Goal: Task Accomplishment & Management: Use online tool/utility

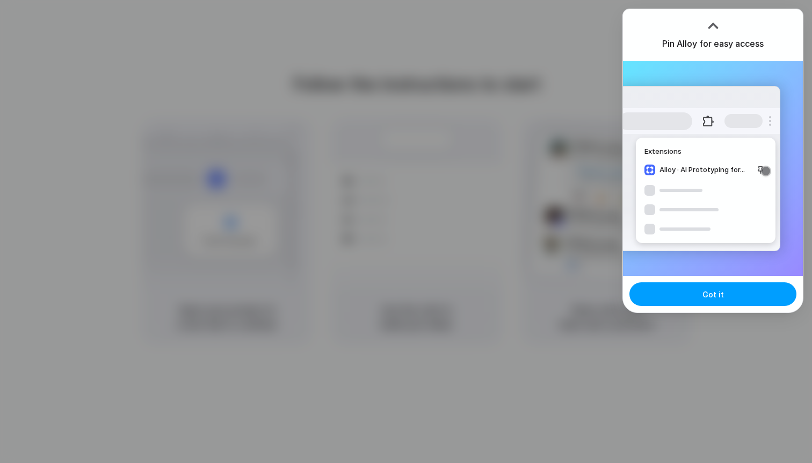
click at [700, 296] on button "Got it" at bounding box center [713, 294] width 167 height 24
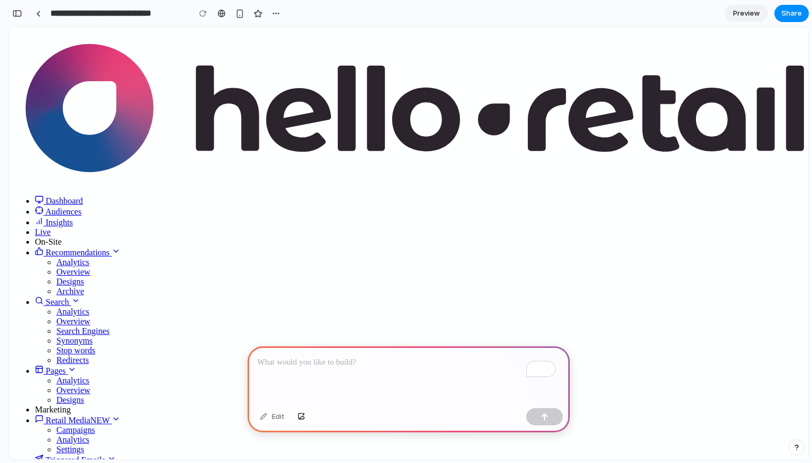
click at [311, 356] on p "To enrich screen reader interactions, please activate Accessibility in Grammarl…" at bounding box center [408, 362] width 303 height 13
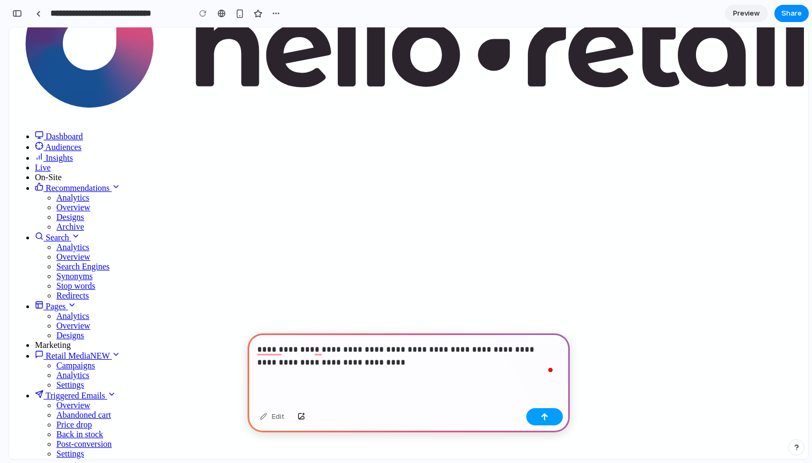
click at [558, 420] on button "button" at bounding box center [545, 416] width 37 height 17
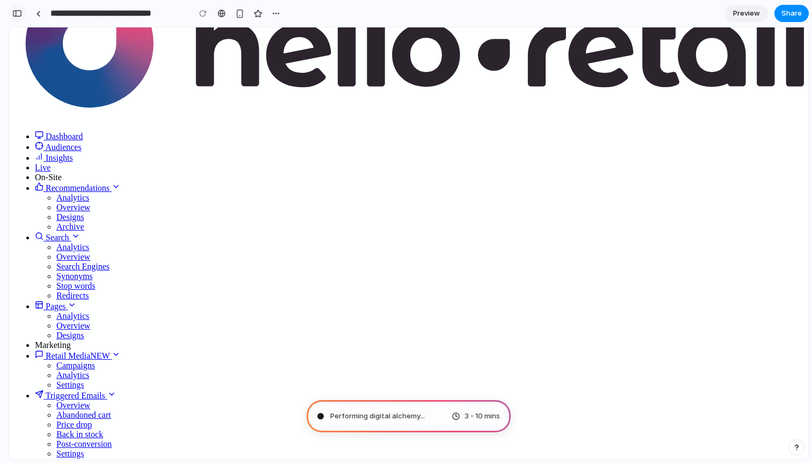
click at [17, 15] on div "button" at bounding box center [17, 14] width 10 height 8
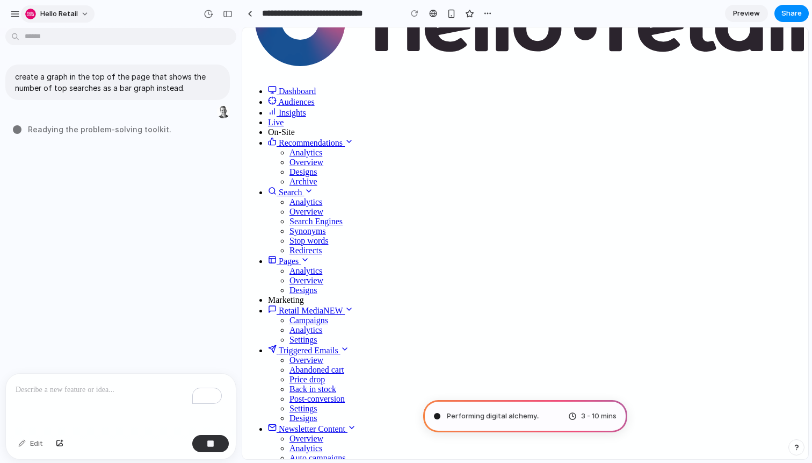
click at [44, 9] on span "Hello Retail" at bounding box center [59, 14] width 38 height 11
click at [16, 15] on div "Settings Invite members Change theme Sign out" at bounding box center [406, 231] width 812 height 463
click at [17, 11] on div "button" at bounding box center [15, 14] width 10 height 10
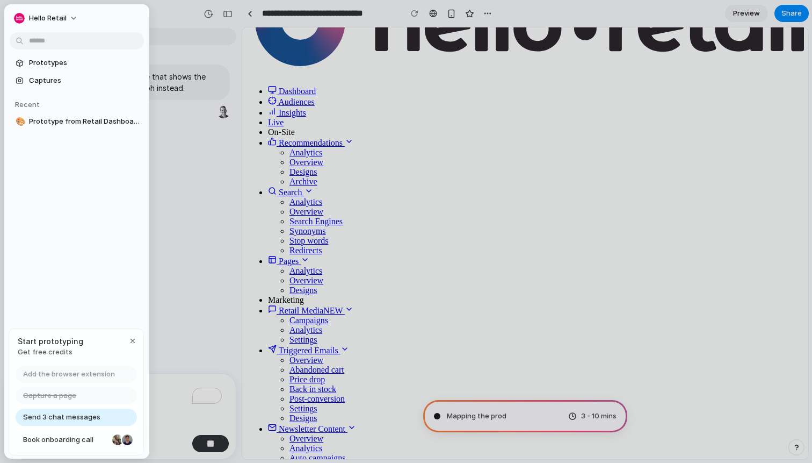
type input "**********"
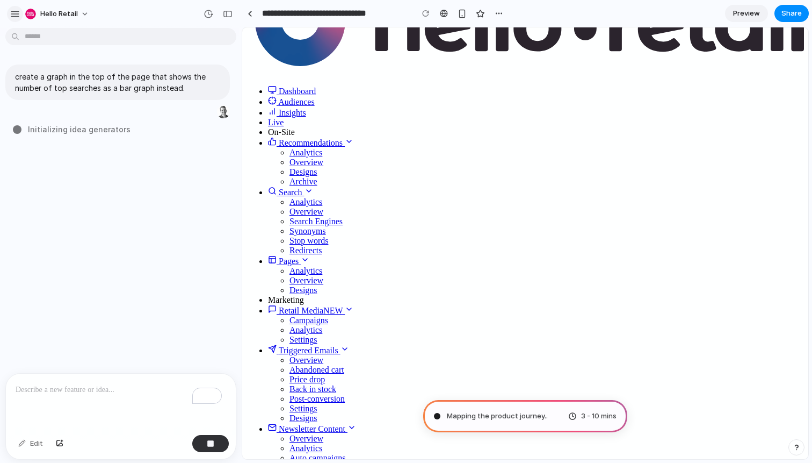
click at [17, 18] on button "button" at bounding box center [15, 14] width 16 height 16
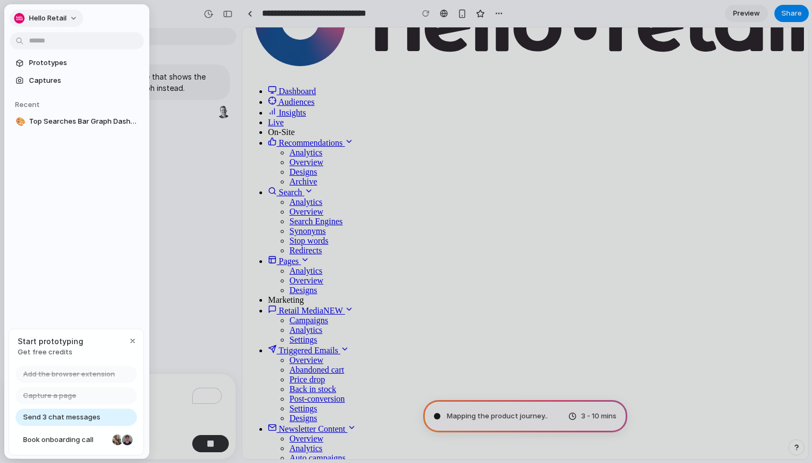
click at [53, 21] on span "Hello Retail" at bounding box center [48, 18] width 38 height 11
click at [200, 40] on div "Settings Invite members Change theme Sign out" at bounding box center [406, 231] width 812 height 463
click at [199, 41] on div at bounding box center [406, 231] width 812 height 463
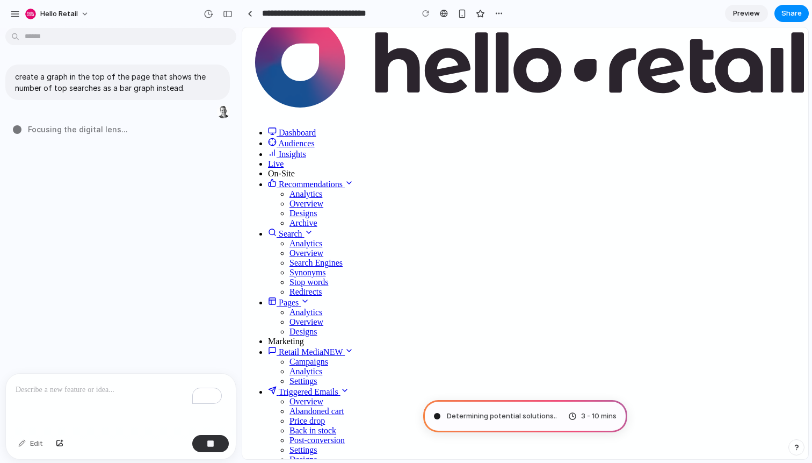
scroll to position [0, 0]
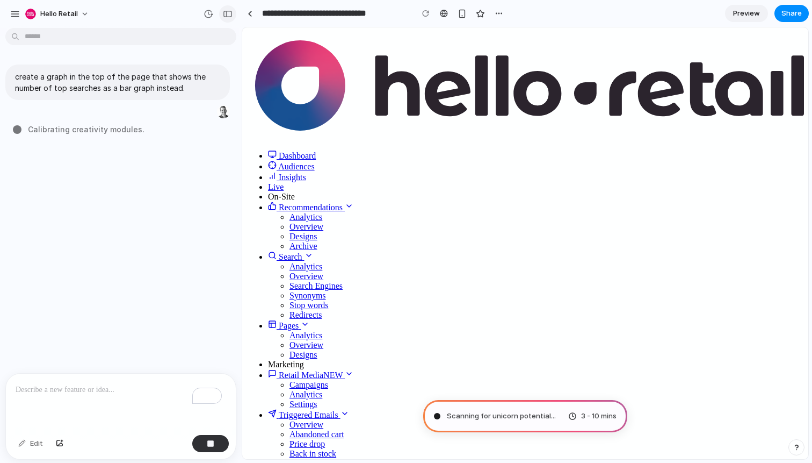
click at [223, 14] on div "button" at bounding box center [228, 14] width 10 height 8
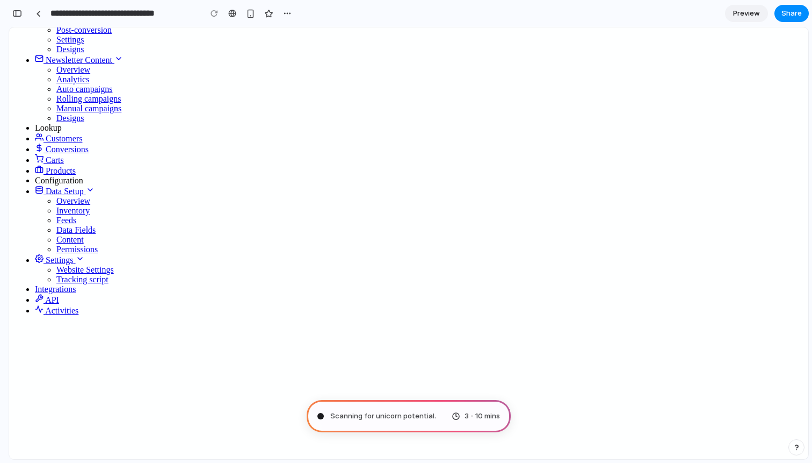
scroll to position [478, 0]
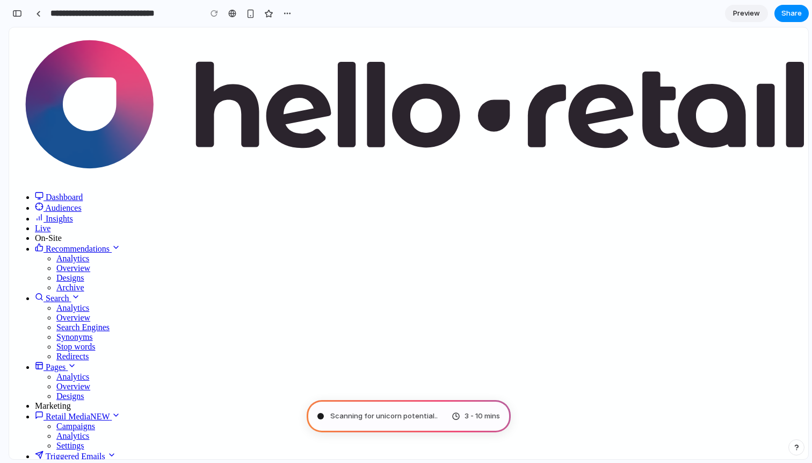
scroll to position [0, 0]
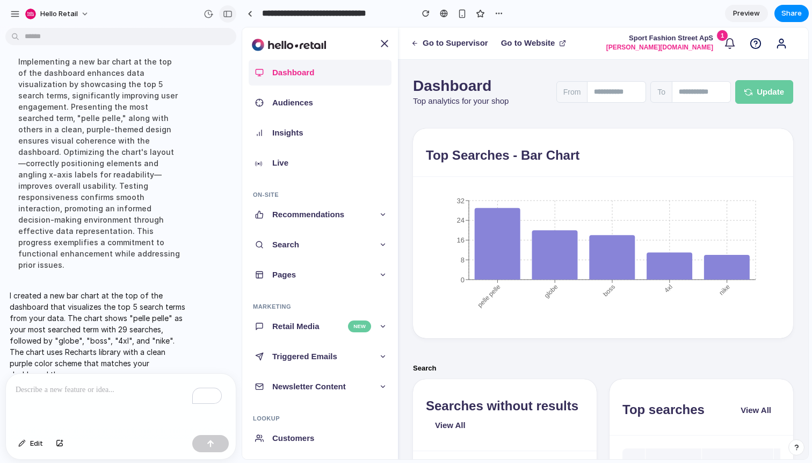
click at [233, 13] on button "button" at bounding box center [227, 13] width 17 height 17
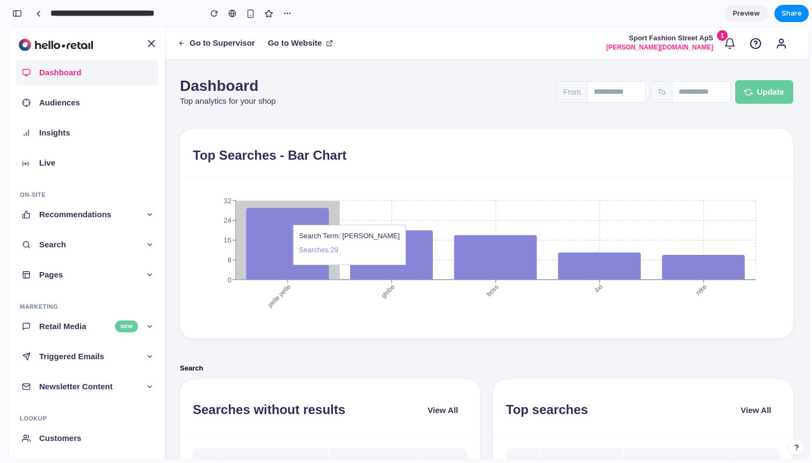
click at [290, 225] on icon at bounding box center [287, 243] width 83 height 71
click at [296, 232] on icon at bounding box center [287, 243] width 83 height 71
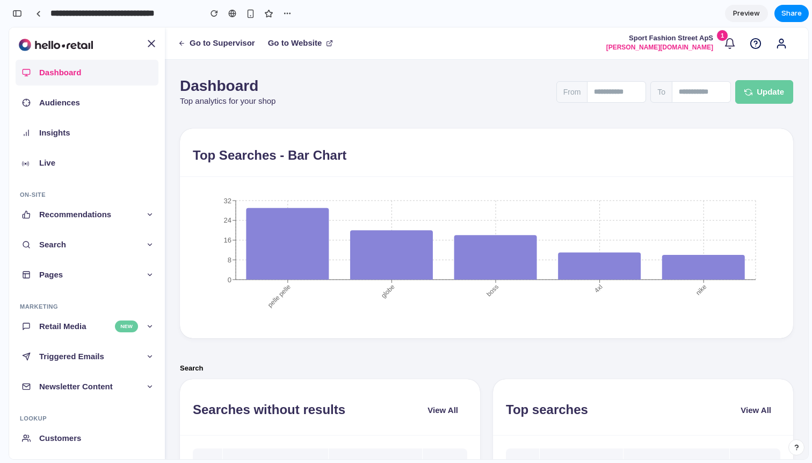
click at [277, 157] on h3 "Top Searches - Bar Chart" at bounding box center [270, 156] width 154 height 16
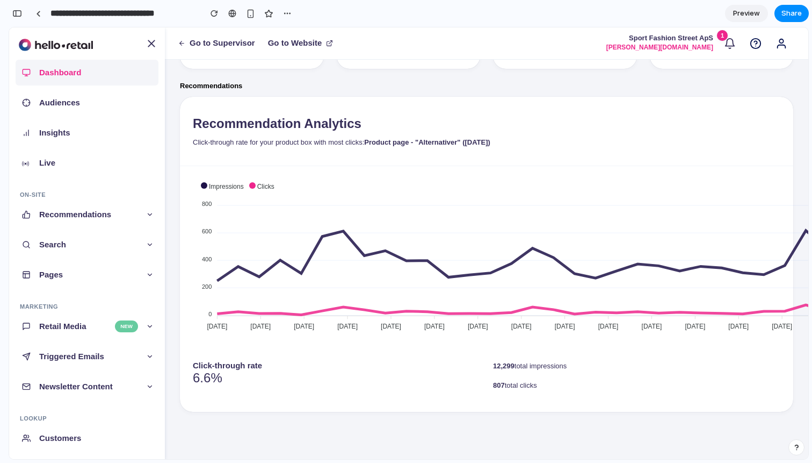
scroll to position [182, 0]
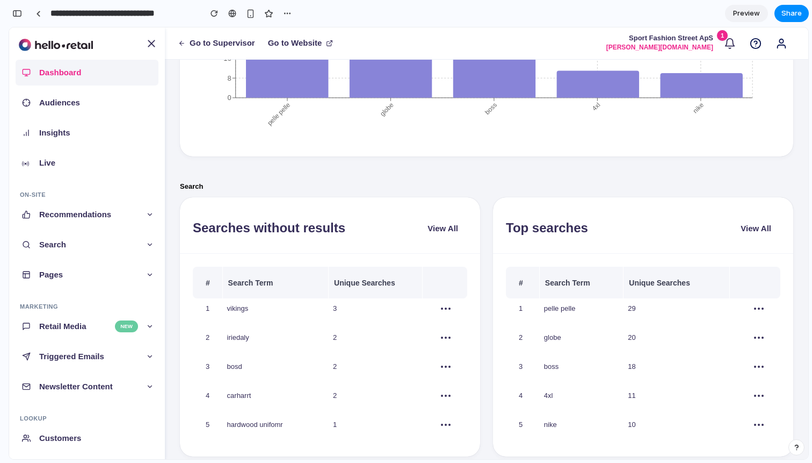
click at [2, 10] on div at bounding box center [5, 231] width 10 height 463
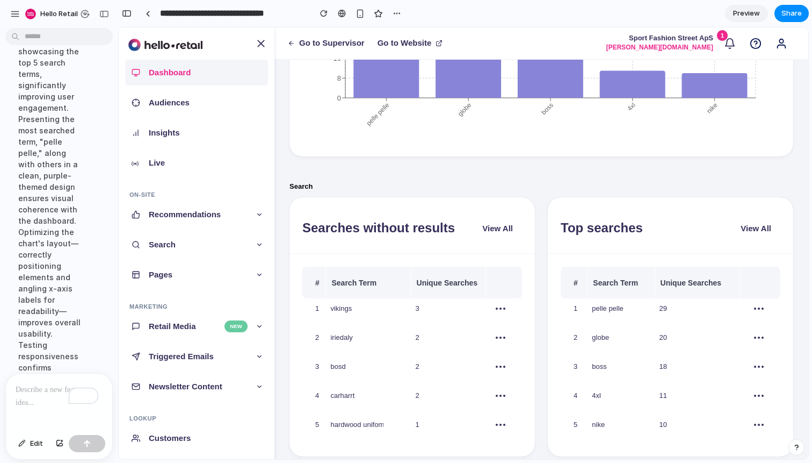
scroll to position [253, 0]
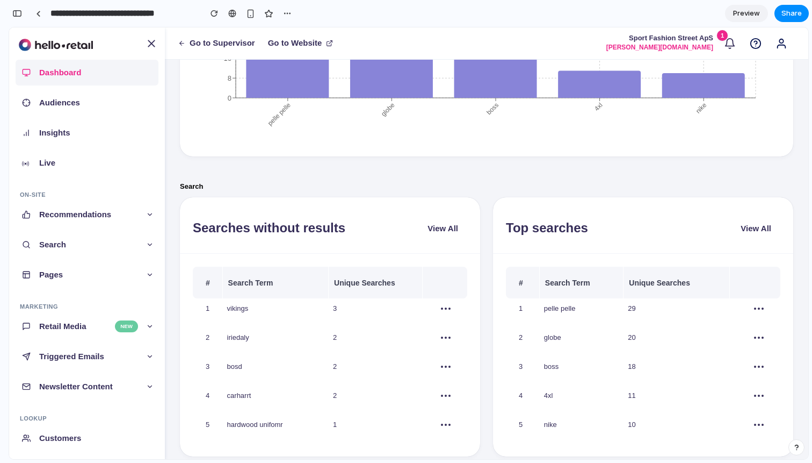
drag, startPoint x: 16, startPoint y: 10, endPoint x: 21, endPoint y: 16, distance: 8.4
click at [16, 10] on div "button" at bounding box center [17, 14] width 10 height 8
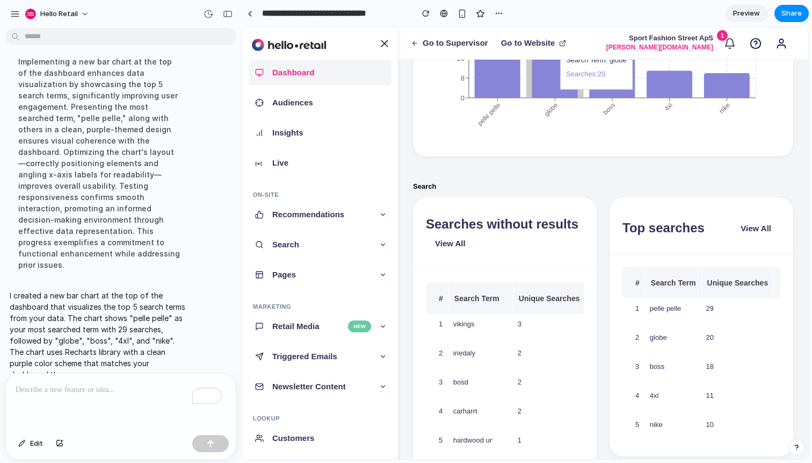
click at [527, 95] on icon "pelle pelle globe boss 4xl nike 0 8 16 24 32" at bounding box center [599, 75] width 346 height 135
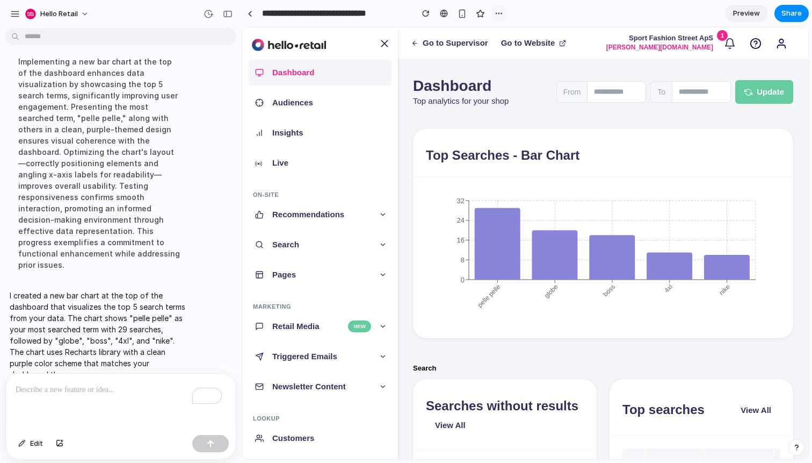
click at [497, 15] on div "button" at bounding box center [499, 13] width 9 height 9
click at [498, 12] on div "Duplicate Delete" at bounding box center [406, 231] width 812 height 463
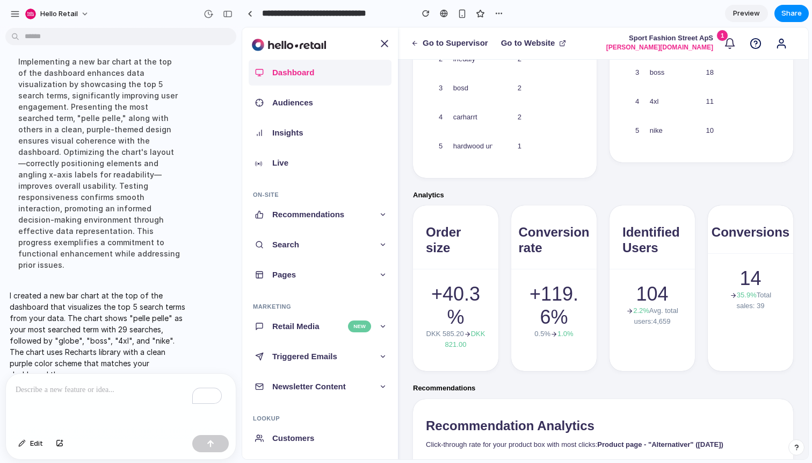
scroll to position [0, 40]
drag, startPoint x: 486, startPoint y: 172, endPoint x: 688, endPoint y: 181, distance: 202.7
click at [692, 182] on div "Searches without results View All # Search Term Unique Searches 1 vikings 3 Add…" at bounding box center [603, 46] width 393 height 287
click at [446, 149] on p "hardwood unifomr" at bounding box center [445, 146] width 56 height 11
click at [447, 149] on p "hardwood unifomr" at bounding box center [445, 146] width 56 height 11
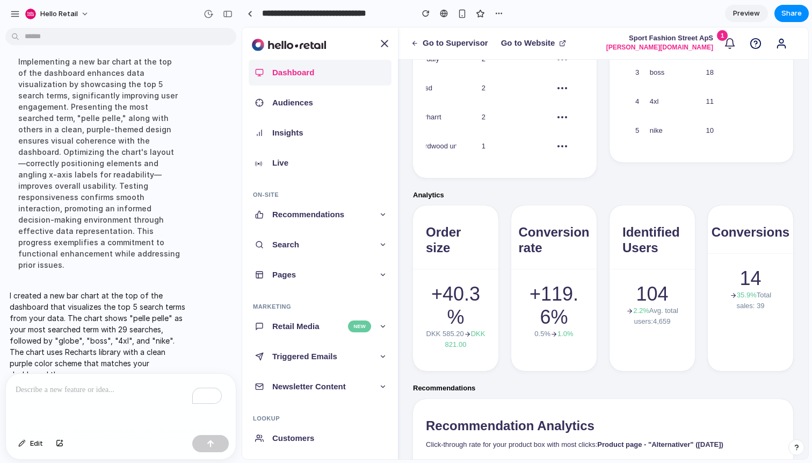
click at [478, 161] on td "1" at bounding box center [514, 150] width 73 height 29
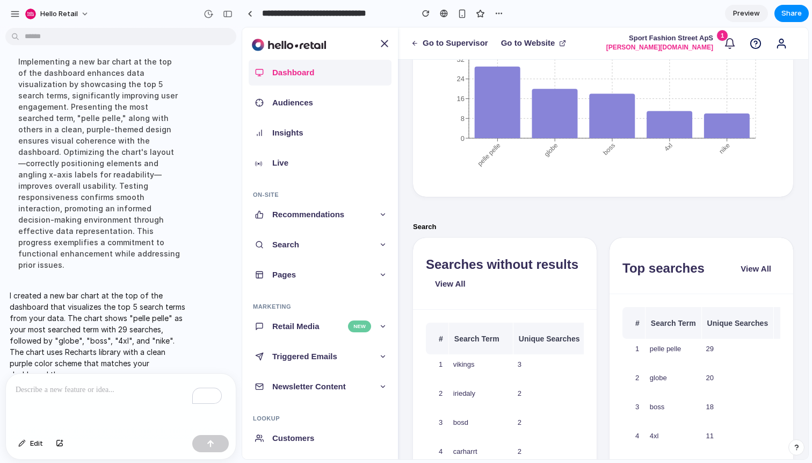
scroll to position [137, 0]
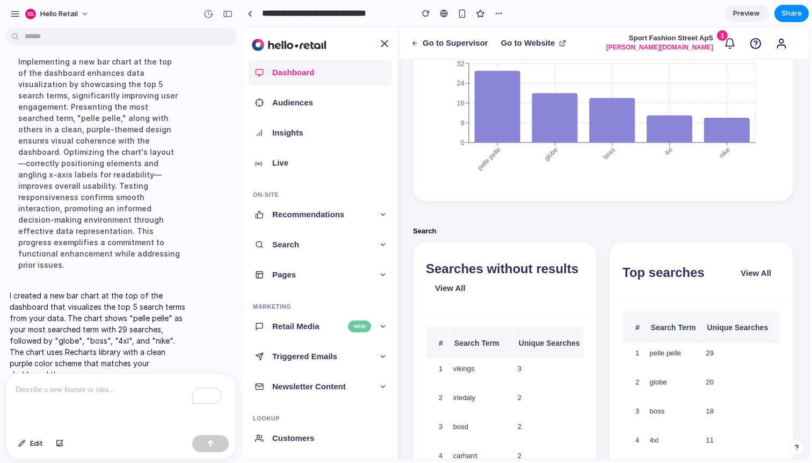
click at [454, 286] on link "View All" at bounding box center [450, 288] width 49 height 24
click at [39, 443] on span "Edit" at bounding box center [36, 443] width 13 height 11
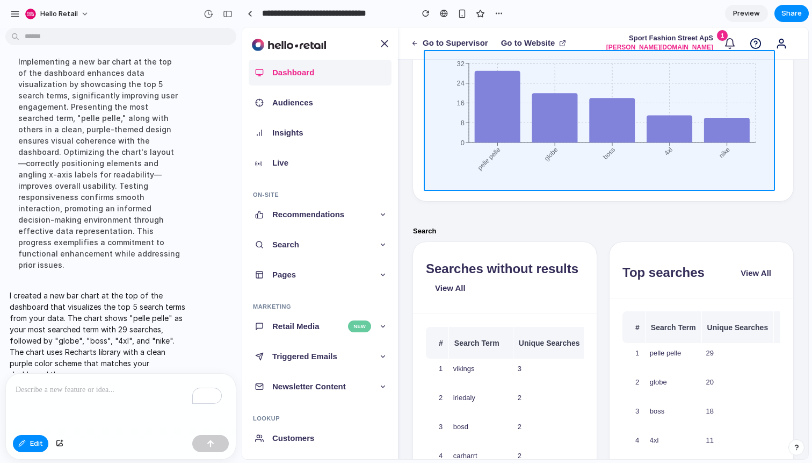
click at [444, 149] on div at bounding box center [526, 243] width 566 height 431
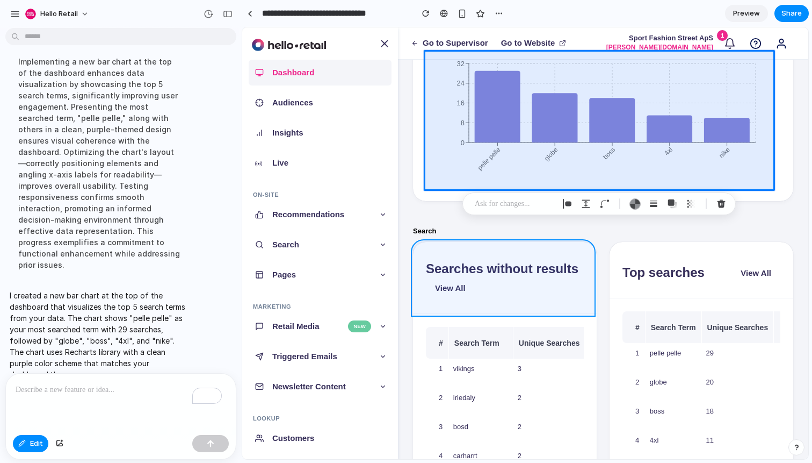
click at [468, 310] on div at bounding box center [526, 243] width 566 height 431
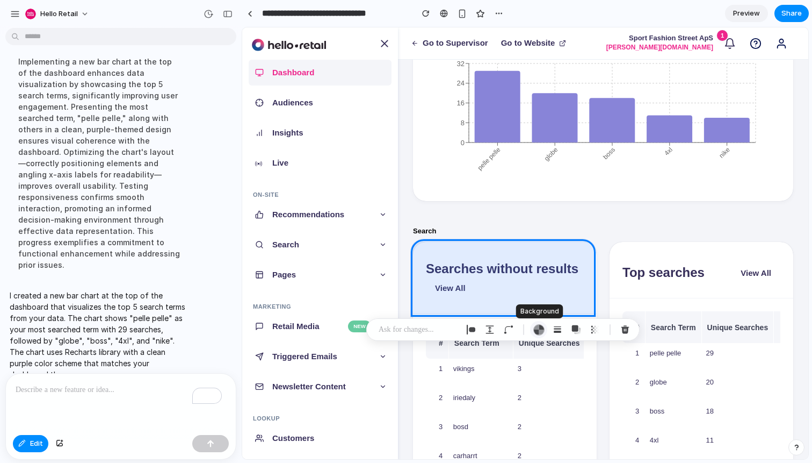
click at [540, 330] on div "button" at bounding box center [539, 329] width 11 height 11
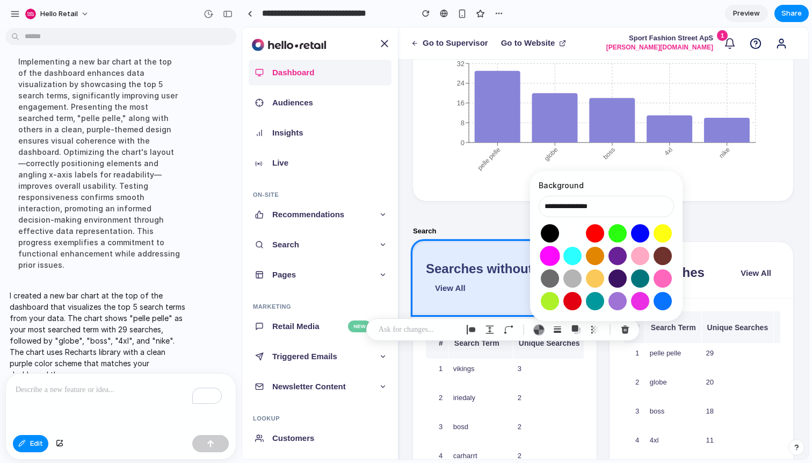
click at [549, 257] on button "Select color oklch(0.70 0.32 328)" at bounding box center [550, 256] width 20 height 20
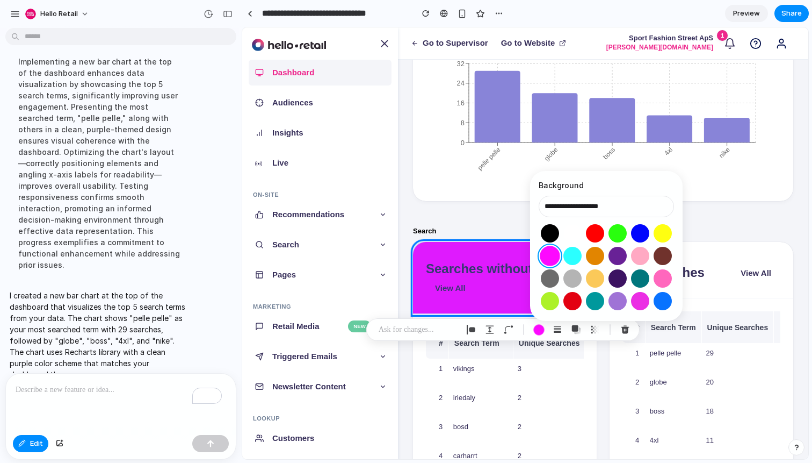
click at [554, 256] on button "Select color oklch(0.70 0.32 328)" at bounding box center [550, 256] width 20 height 20
click at [569, 241] on button "Select color oklch(1 0 0)" at bounding box center [573, 233] width 20 height 20
type input "**********"
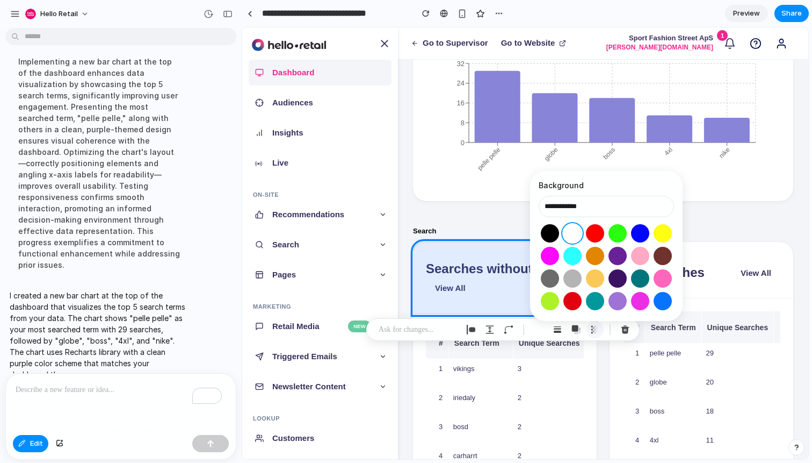
click at [590, 330] on div "button" at bounding box center [595, 330] width 10 height 10
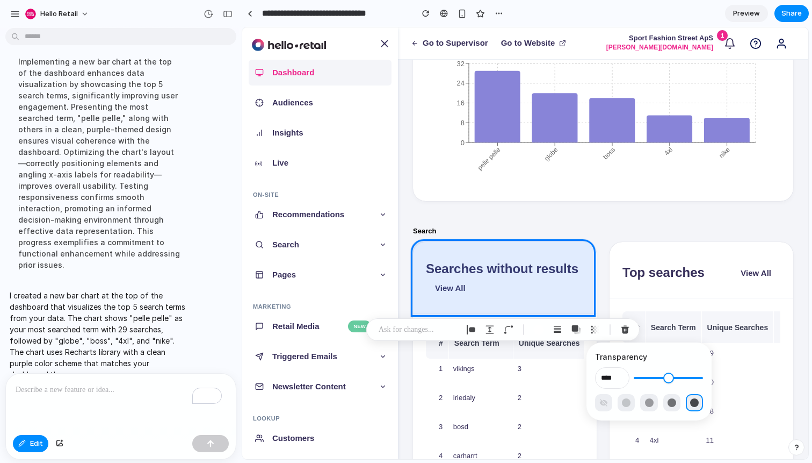
click at [436, 334] on p at bounding box center [419, 329] width 80 height 13
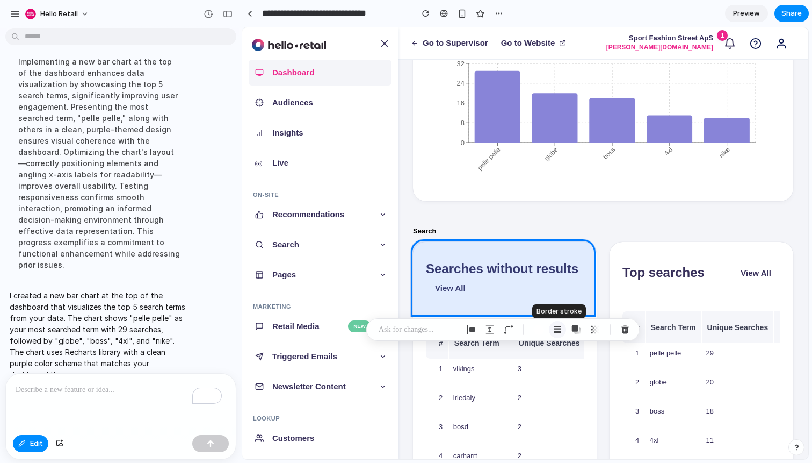
click at [560, 333] on div "button" at bounding box center [558, 330] width 10 height 10
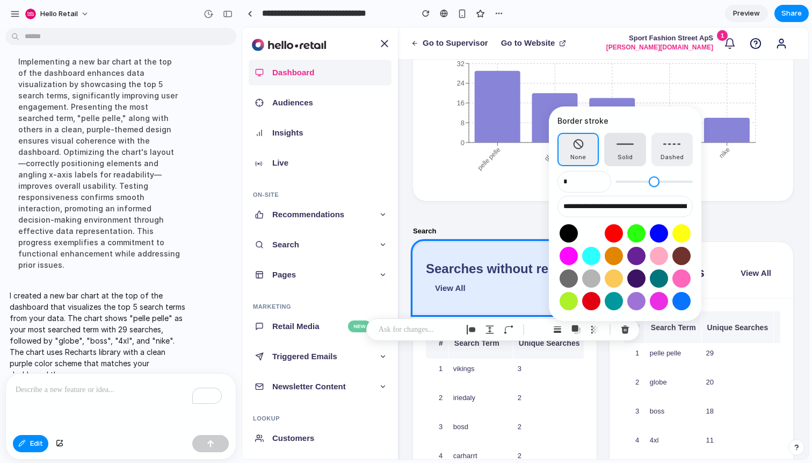
click at [622, 162] on button "Solid" at bounding box center [624, 149] width 41 height 33
type input "*"
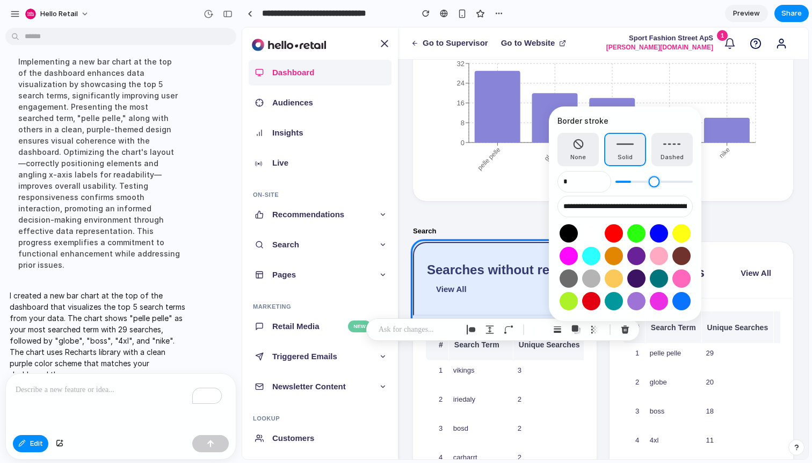
type input "*"
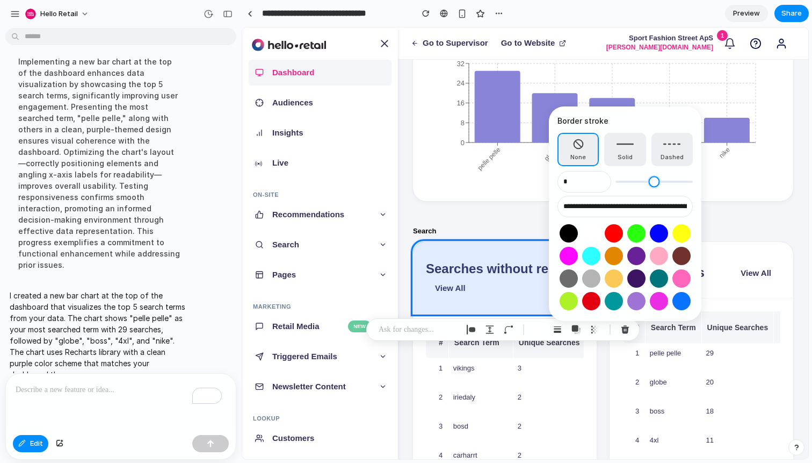
type input "*"
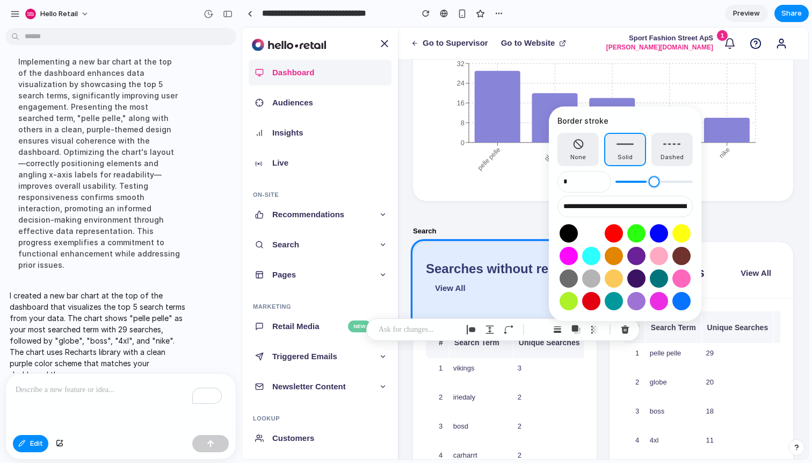
type input "*"
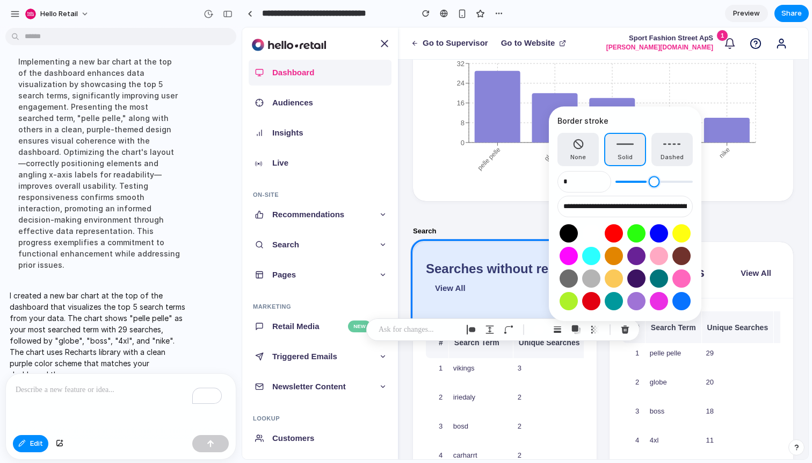
type input "*"
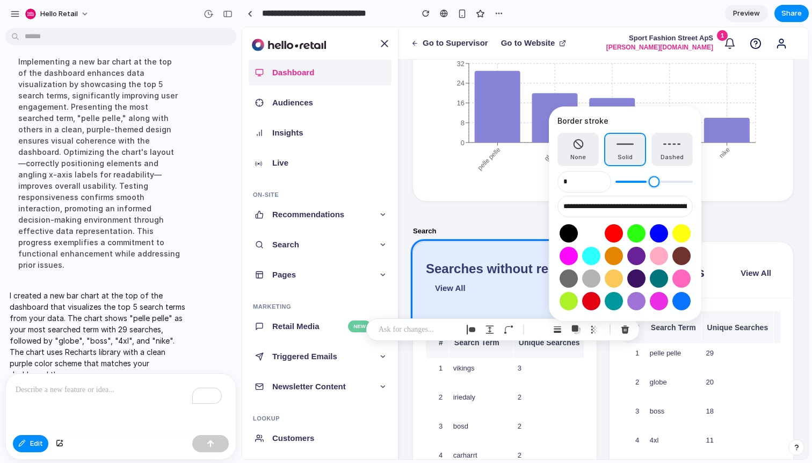
type input "*"
type input "**"
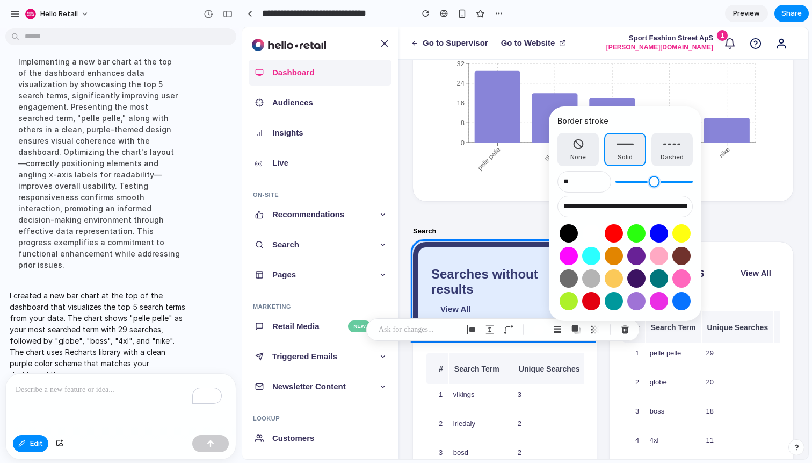
type input "*"
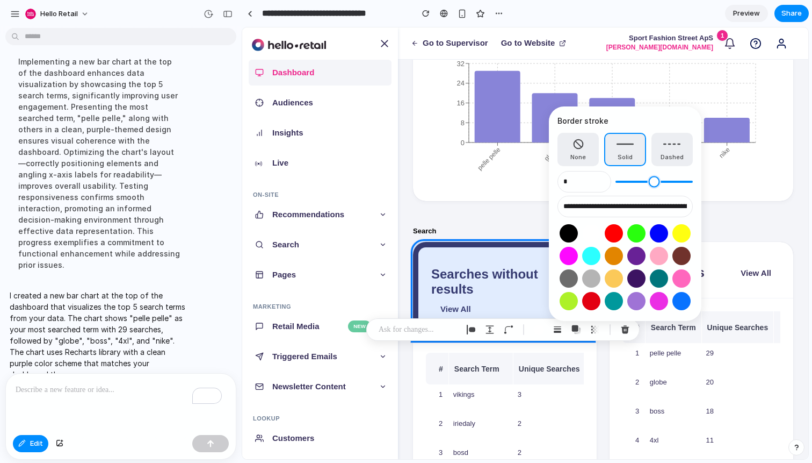
type input "*"
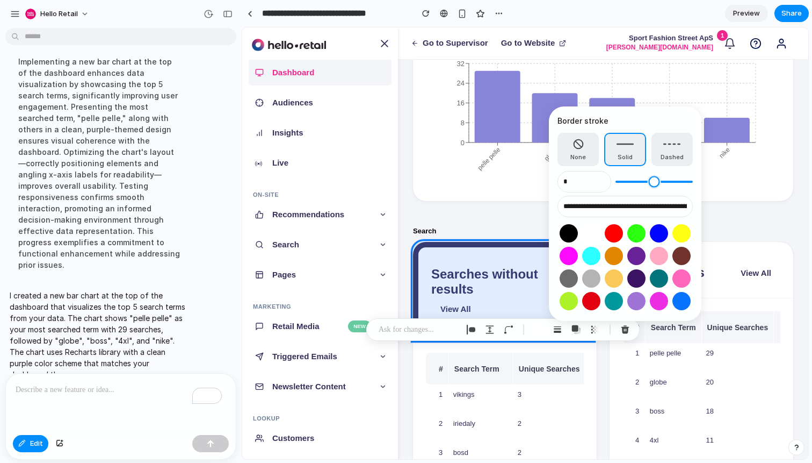
type input "*"
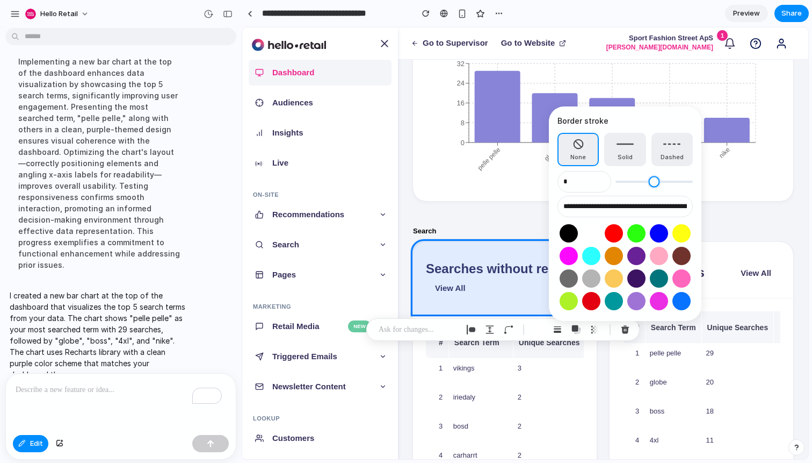
drag, startPoint x: 637, startPoint y: 180, endPoint x: 470, endPoint y: 199, distance: 168.2
type input "*"
click at [616, 187] on input "range" at bounding box center [654, 181] width 77 height 11
click at [572, 149] on button "None" at bounding box center [578, 149] width 41 height 33
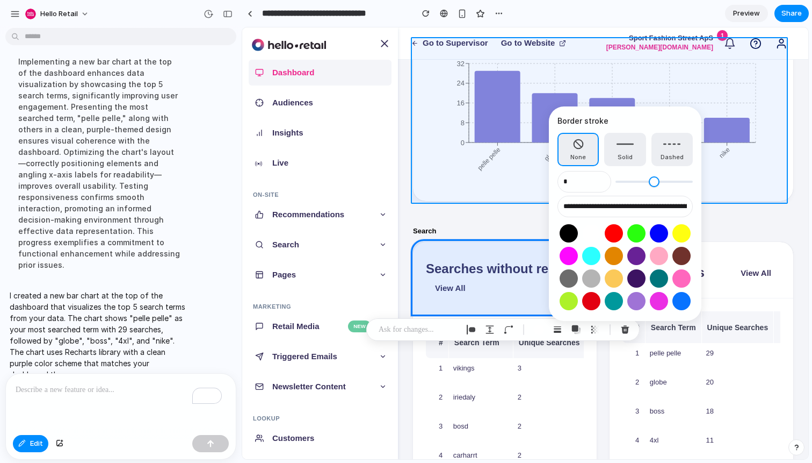
click at [444, 212] on div at bounding box center [526, 243] width 566 height 431
type input "**********"
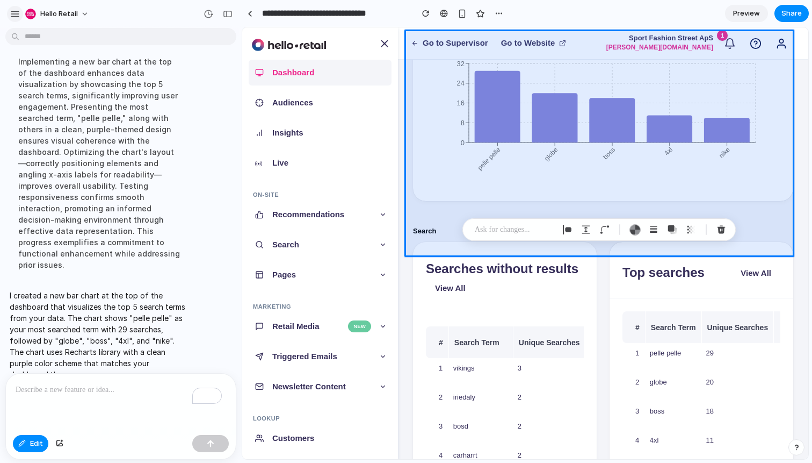
click at [17, 13] on div "button" at bounding box center [15, 14] width 10 height 10
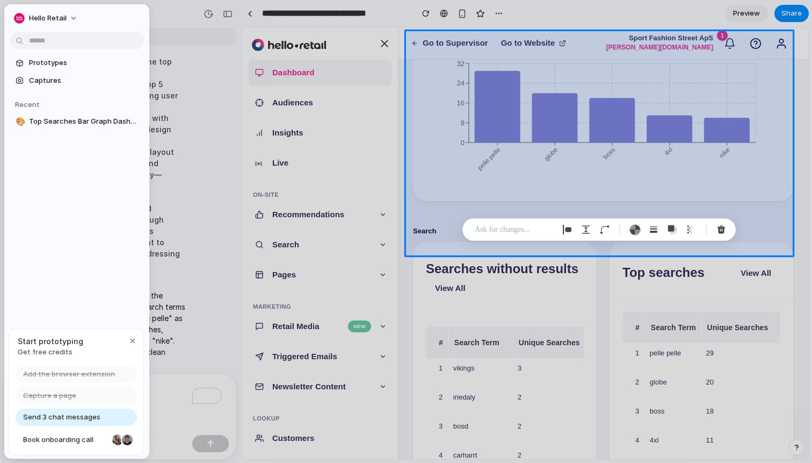
click at [82, 420] on span "Send 3 chat messages" at bounding box center [61, 417] width 77 height 11
click at [81, 417] on span "Send 3 chat messages" at bounding box center [61, 417] width 77 height 11
click at [76, 222] on div "Prototypes Captures Recent 🎨 Top Searches Bar Graph Dashboard" at bounding box center [76, 137] width 145 height 266
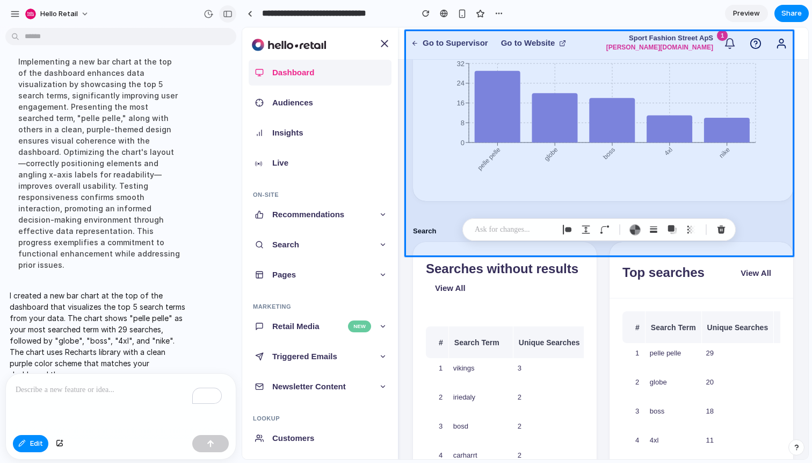
click at [226, 18] on button "button" at bounding box center [227, 13] width 17 height 17
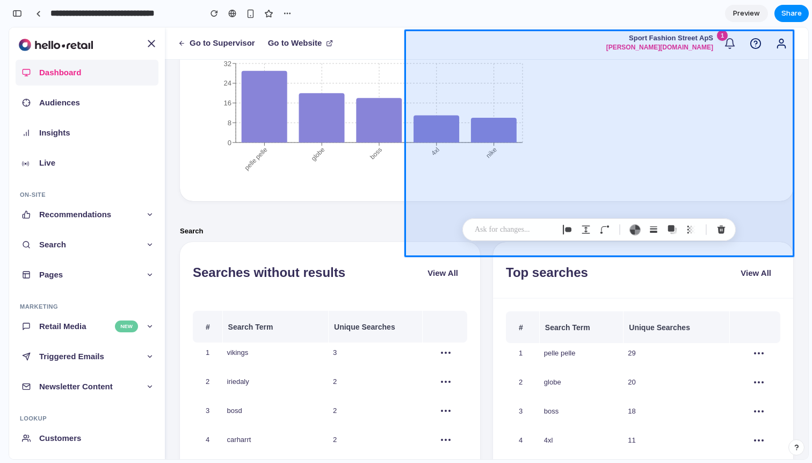
scroll to position [253, 0]
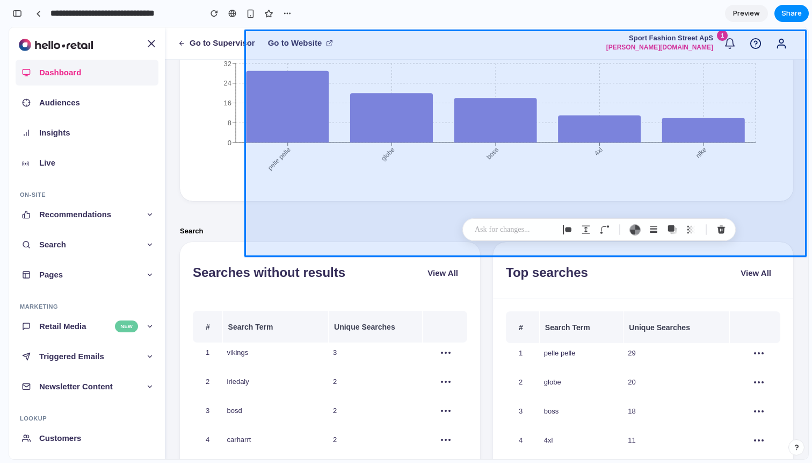
click at [16, 13] on div "button" at bounding box center [17, 14] width 10 height 8
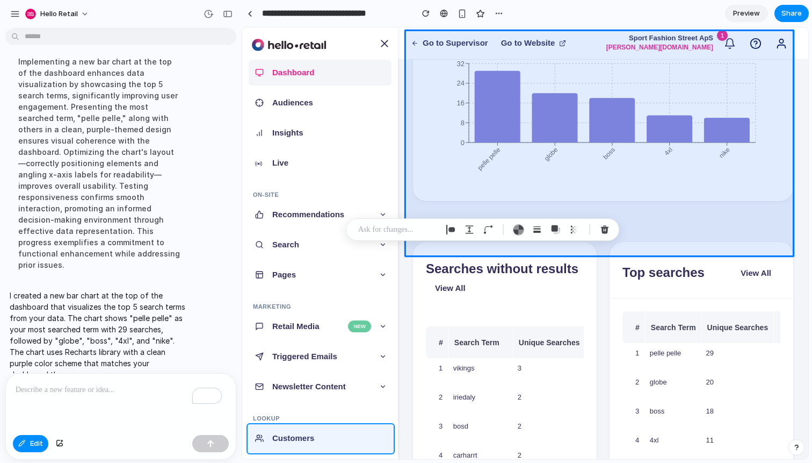
drag, startPoint x: 39, startPoint y: 448, endPoint x: 45, endPoint y: 446, distance: 6.0
click at [39, 448] on div at bounding box center [409, 243] width 799 height 431
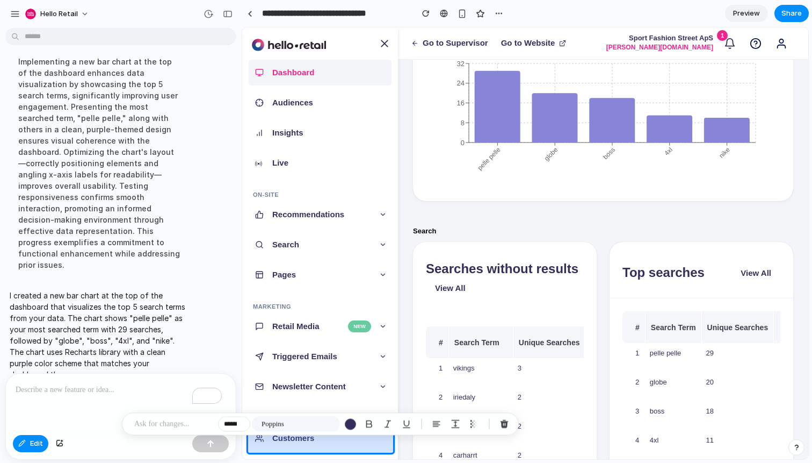
click at [38, 441] on div at bounding box center [409, 243] width 799 height 431
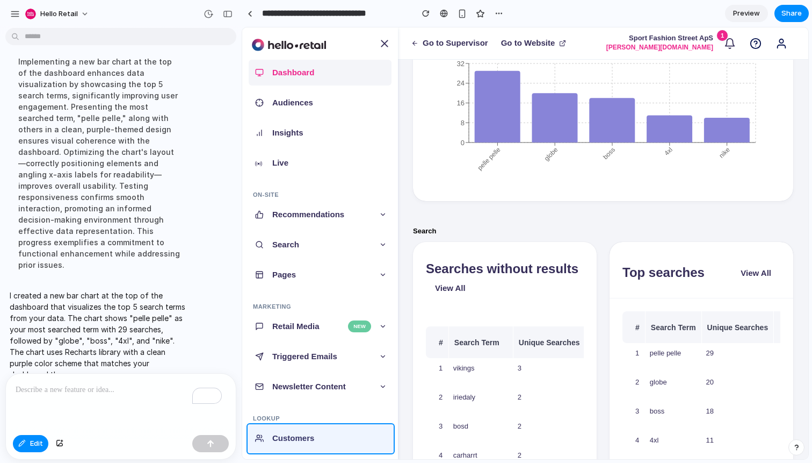
click at [37, 441] on div at bounding box center [409, 243] width 799 height 431
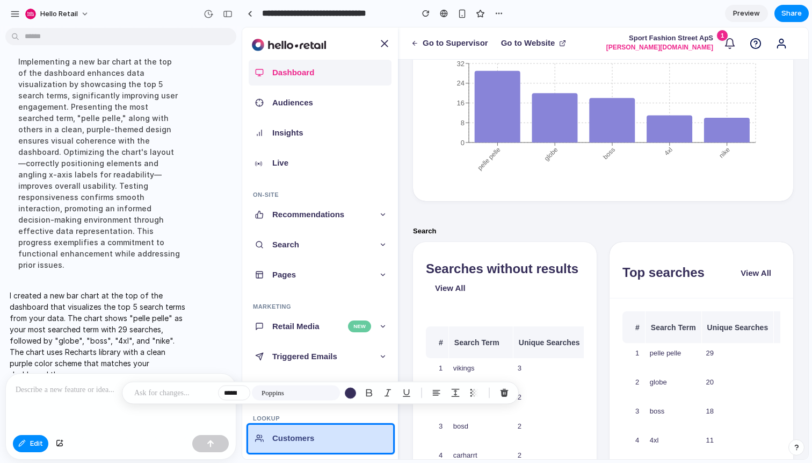
click at [37, 441] on div at bounding box center [409, 243] width 799 height 431
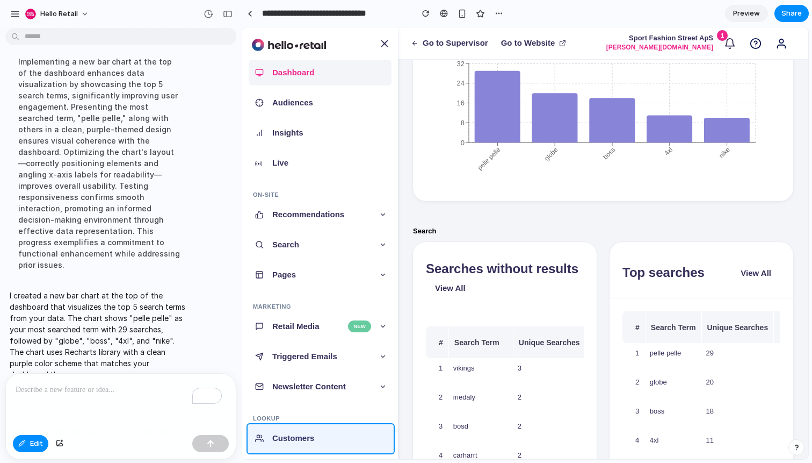
click at [37, 441] on div at bounding box center [409, 243] width 799 height 431
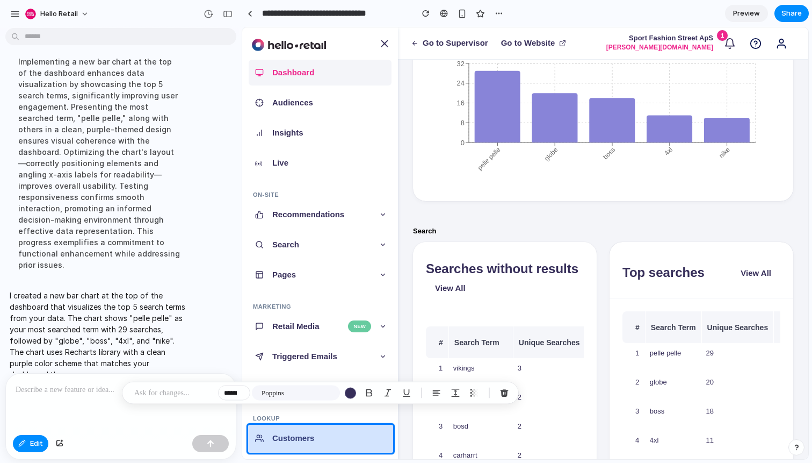
click at [37, 441] on div at bounding box center [409, 243] width 799 height 431
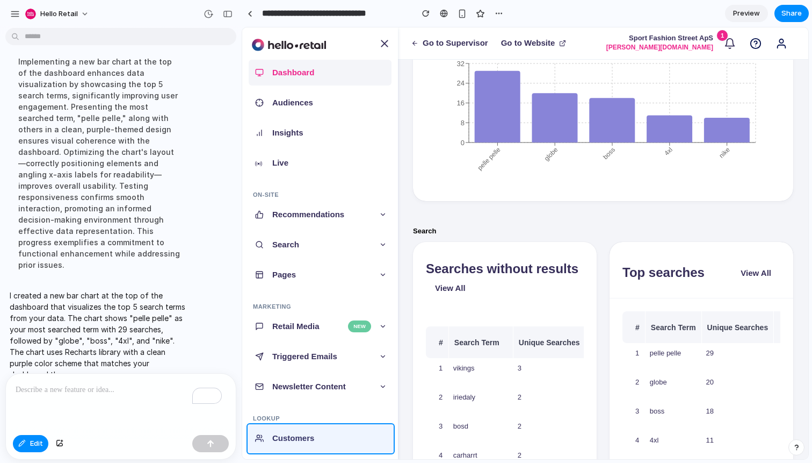
click at [117, 410] on div at bounding box center [409, 243] width 799 height 431
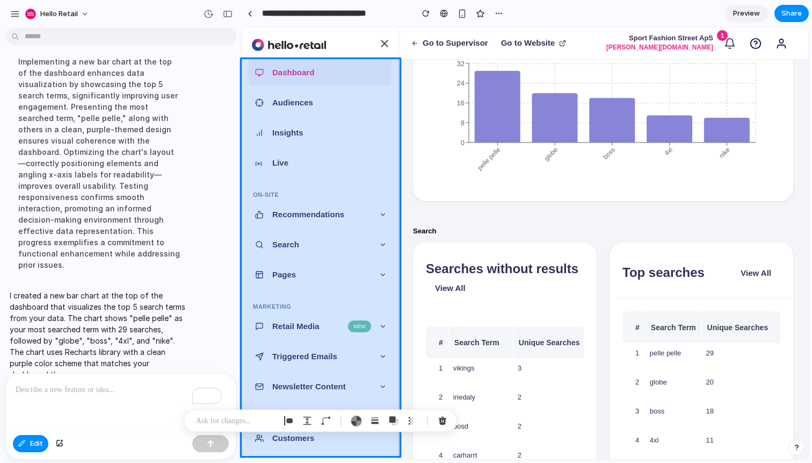
click at [106, 388] on div at bounding box center [409, 243] width 799 height 431
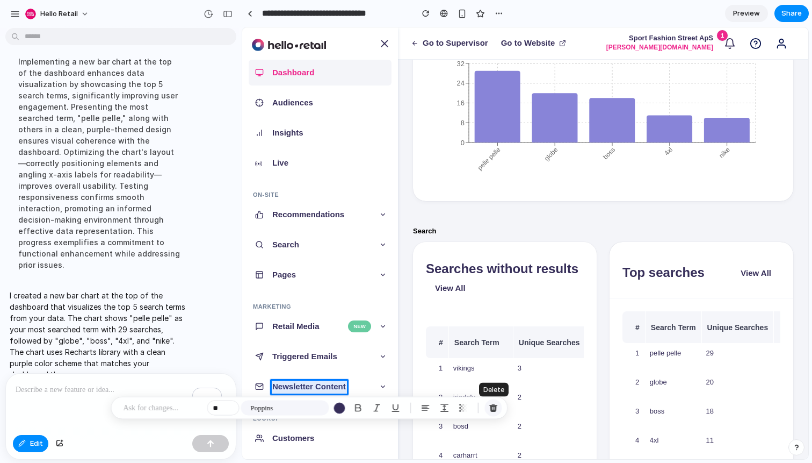
click at [493, 412] on div "button" at bounding box center [494, 408] width 10 height 10
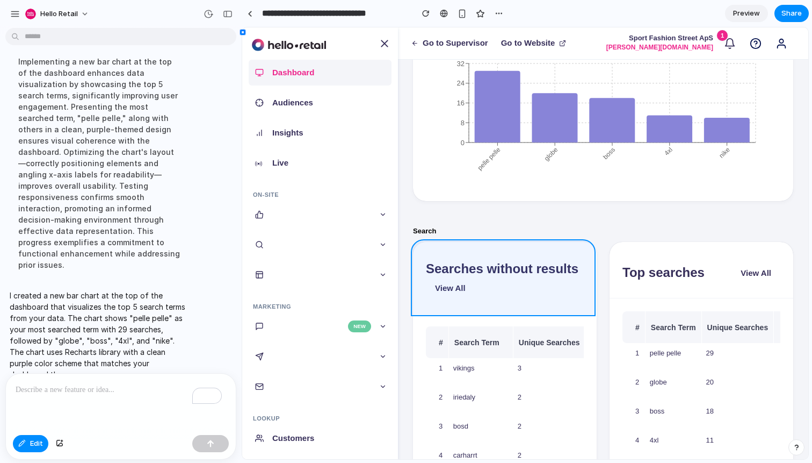
click at [301, 248] on div at bounding box center [409, 243] width 799 height 431
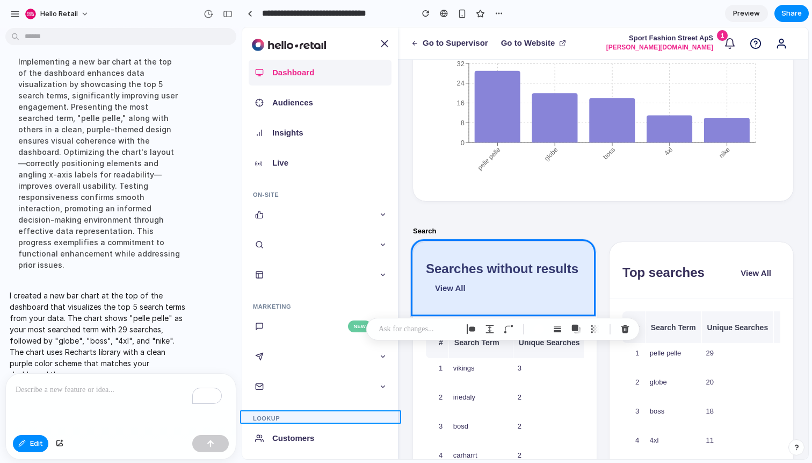
click at [133, 386] on div at bounding box center [409, 243] width 799 height 431
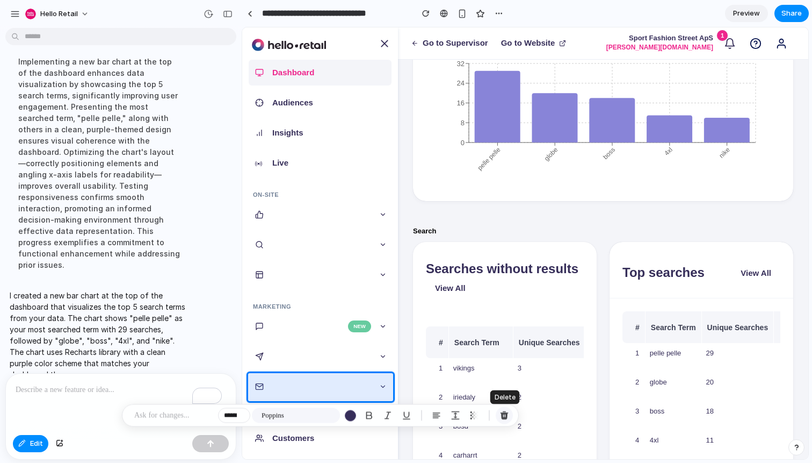
click at [503, 420] on button "button" at bounding box center [504, 415] width 17 height 17
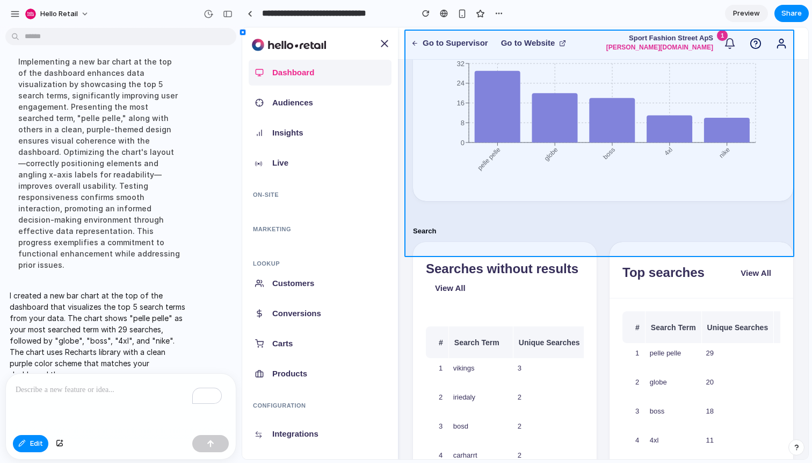
click at [263, 202] on div at bounding box center [409, 243] width 799 height 431
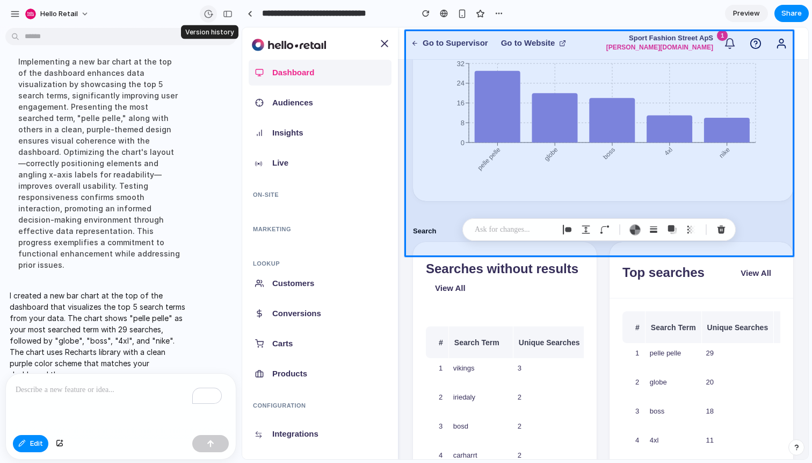
click at [212, 15] on div "button" at bounding box center [209, 14] width 10 height 10
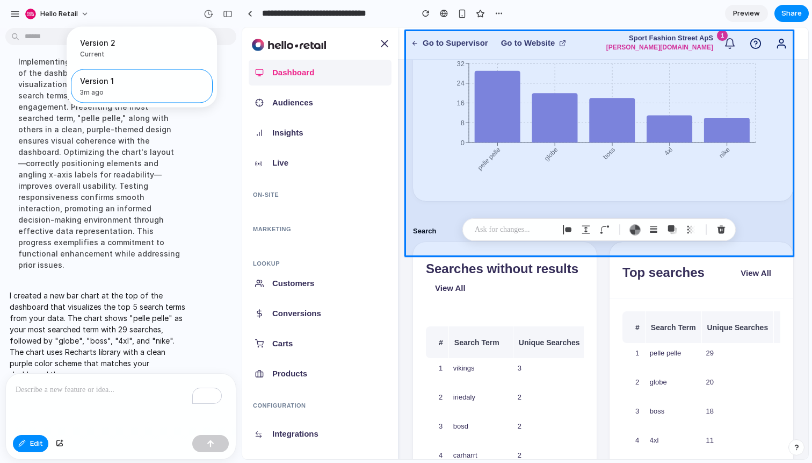
click at [210, 16] on div "Version 2 Current Version 1 3m ago Restore" at bounding box center [406, 231] width 812 height 463
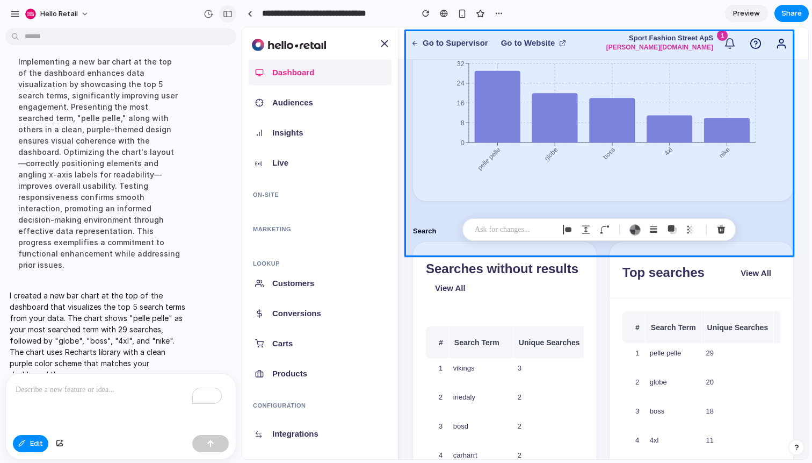
click at [223, 16] on div "button" at bounding box center [228, 14] width 10 height 8
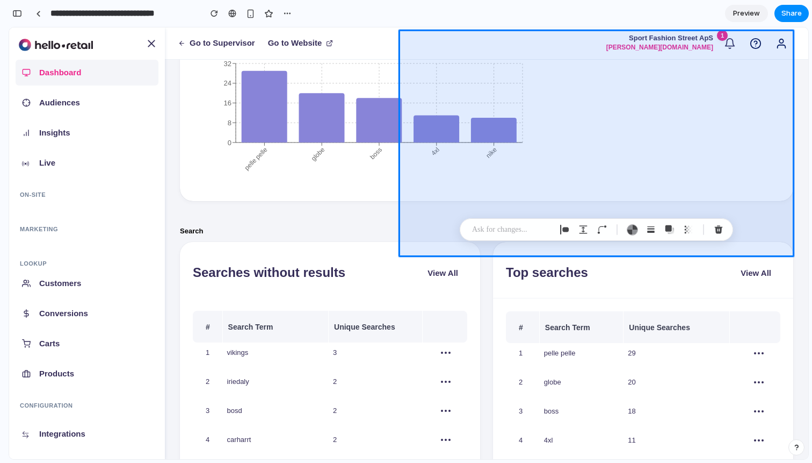
scroll to position [253, 0]
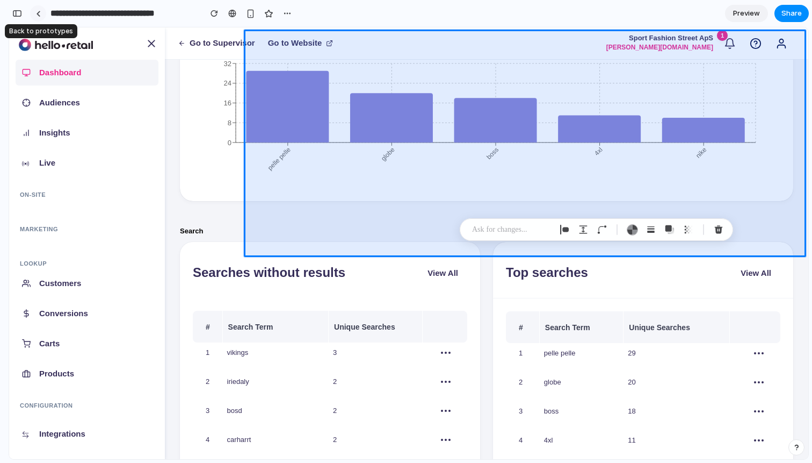
click at [33, 13] on link at bounding box center [38, 13] width 16 height 16
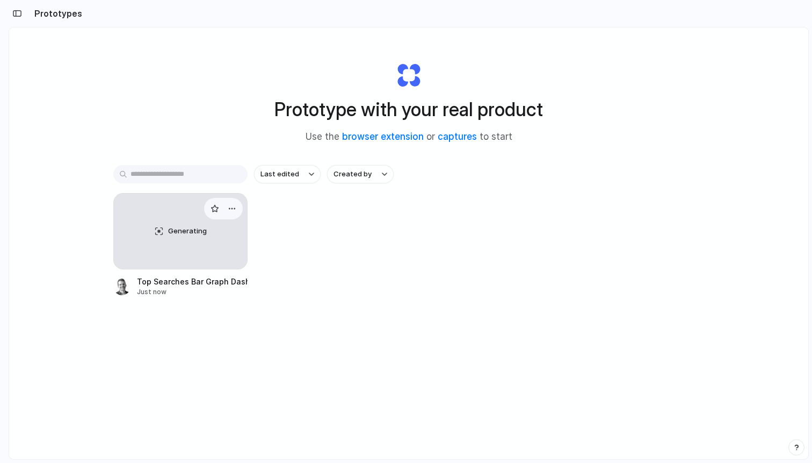
click at [181, 239] on div "Generating" at bounding box center [180, 230] width 133 height 75
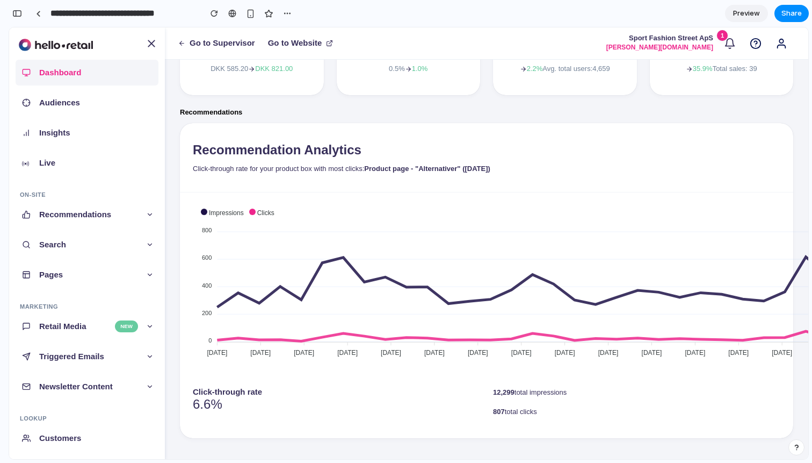
scroll to position [714, 0]
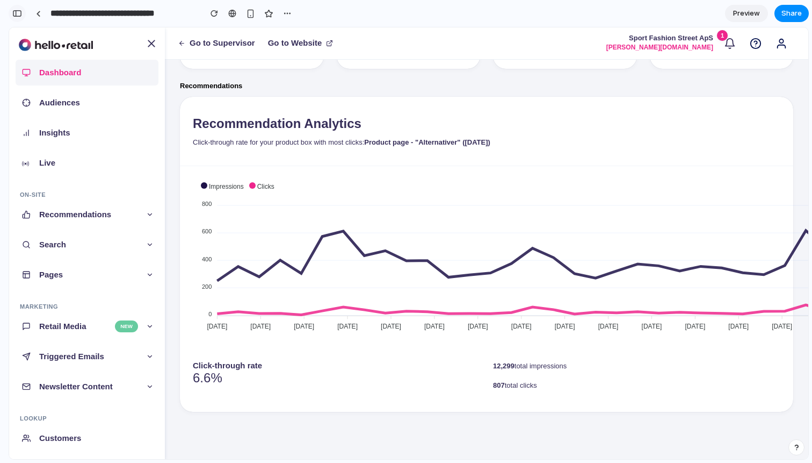
click at [23, 10] on button "button" at bounding box center [17, 13] width 17 height 17
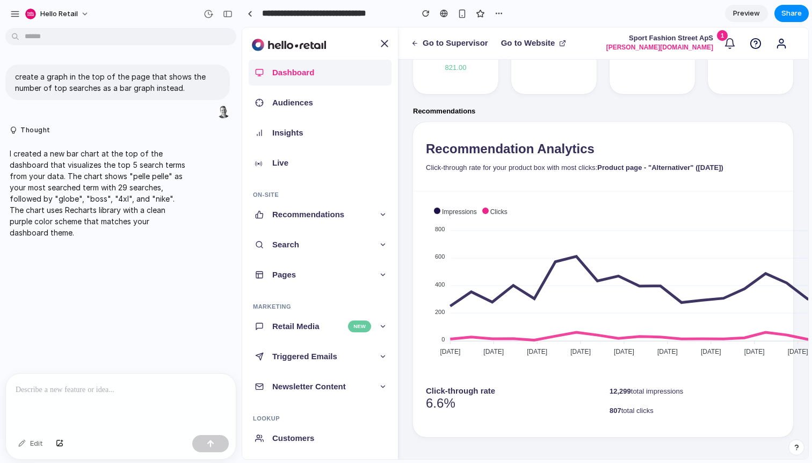
scroll to position [0, 0]
click at [78, 392] on div "To enrich screen reader interactions, please activate Accessibility in Grammarl…" at bounding box center [121, 401] width 230 height 57
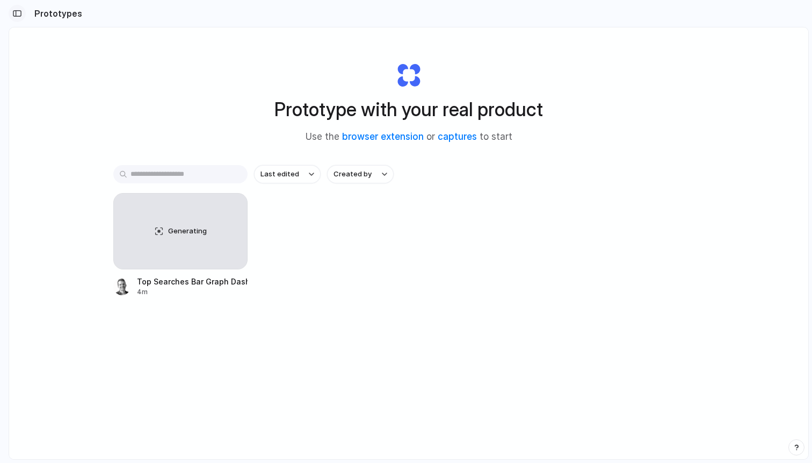
click at [19, 18] on button "button" at bounding box center [17, 13] width 17 height 17
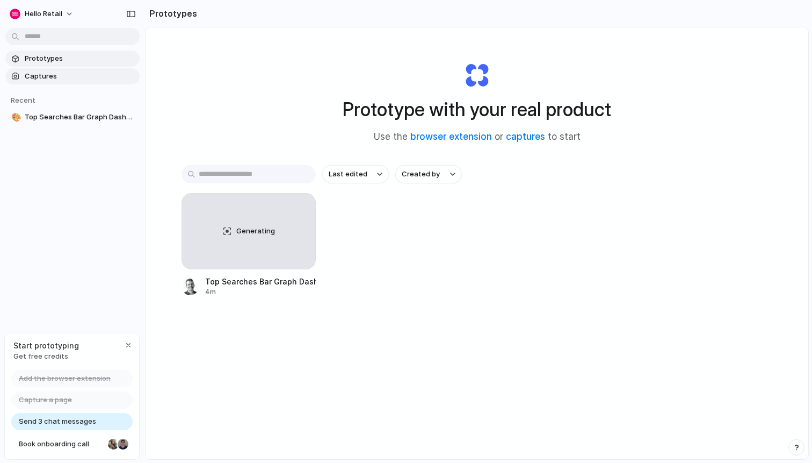
click at [81, 75] on span "Captures" at bounding box center [80, 76] width 111 height 11
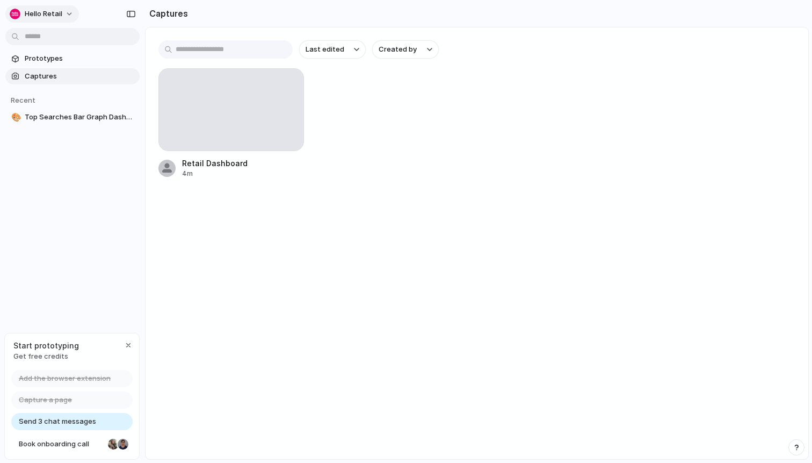
click at [53, 13] on span "Hello Retail" at bounding box center [44, 14] width 38 height 11
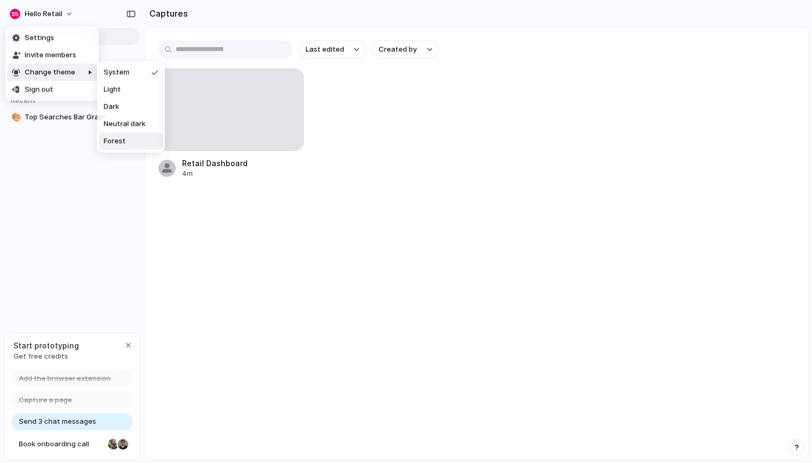
click at [117, 145] on span "Forest" at bounding box center [115, 141] width 22 height 11
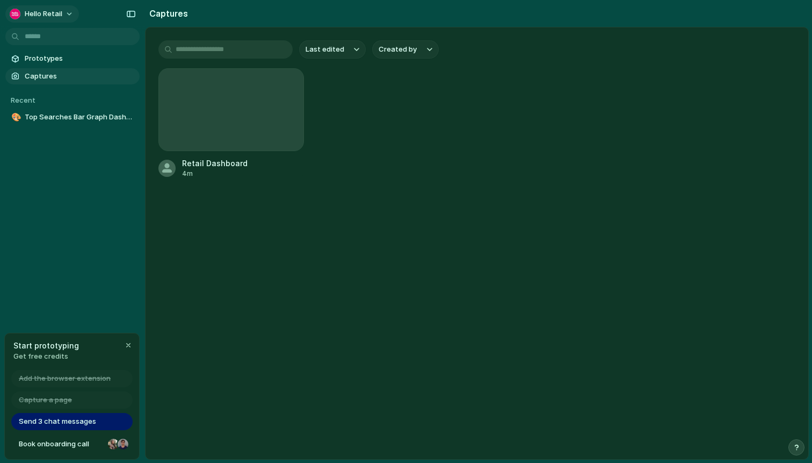
click at [59, 15] on span "Hello Retail" at bounding box center [44, 14] width 38 height 11
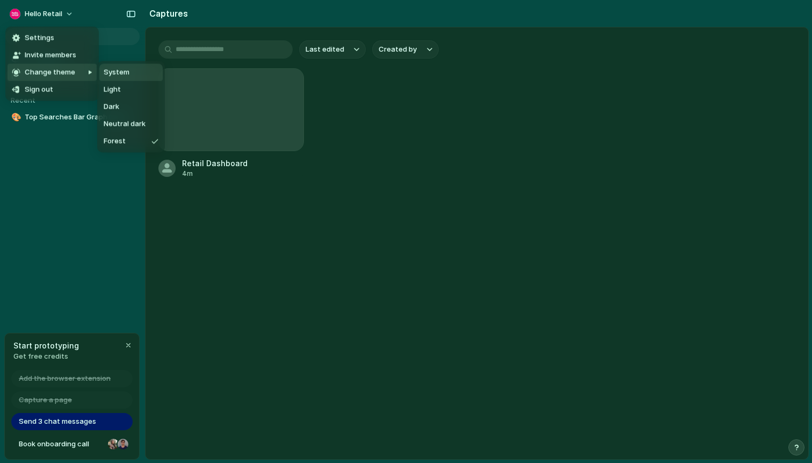
click at [128, 76] on span "System" at bounding box center [117, 72] width 26 height 11
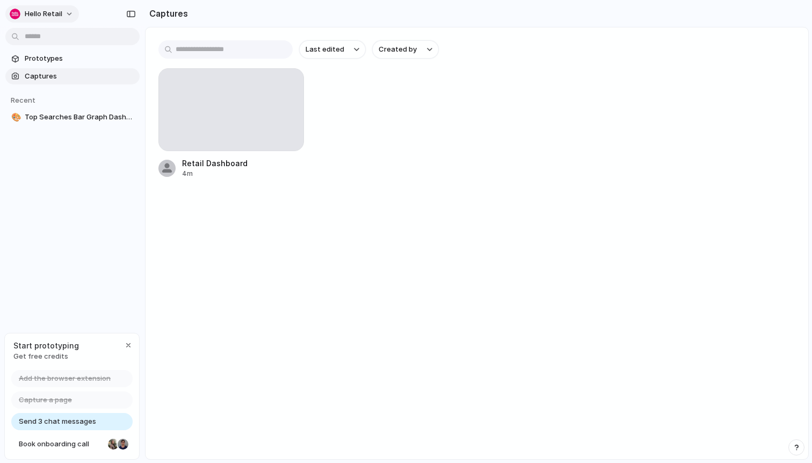
click at [52, 10] on span "Hello Retail" at bounding box center [44, 14] width 38 height 11
click at [46, 41] on span "Settings" at bounding box center [40, 38] width 30 height 11
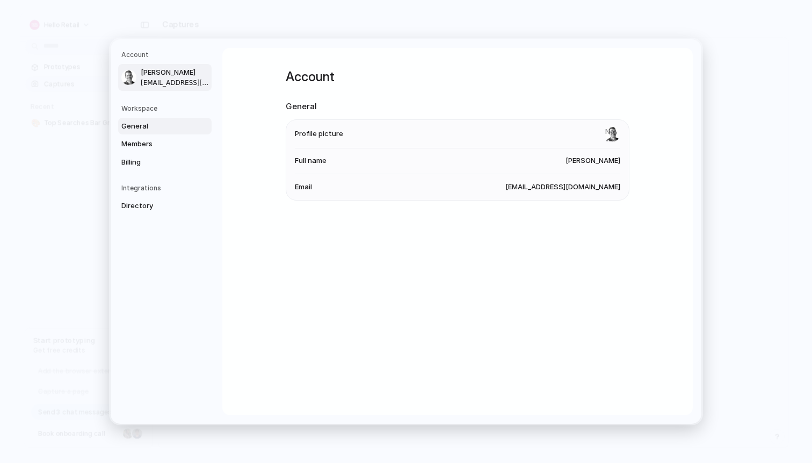
click at [140, 124] on span "General" at bounding box center [155, 126] width 69 height 11
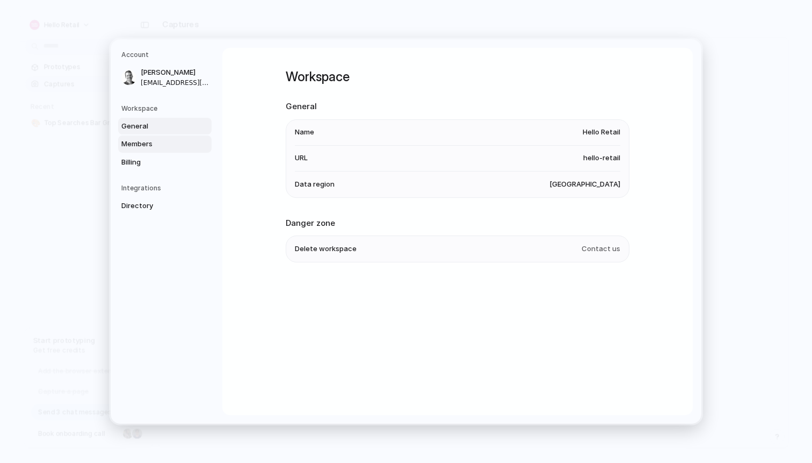
click at [148, 143] on span "Members" at bounding box center [155, 144] width 69 height 11
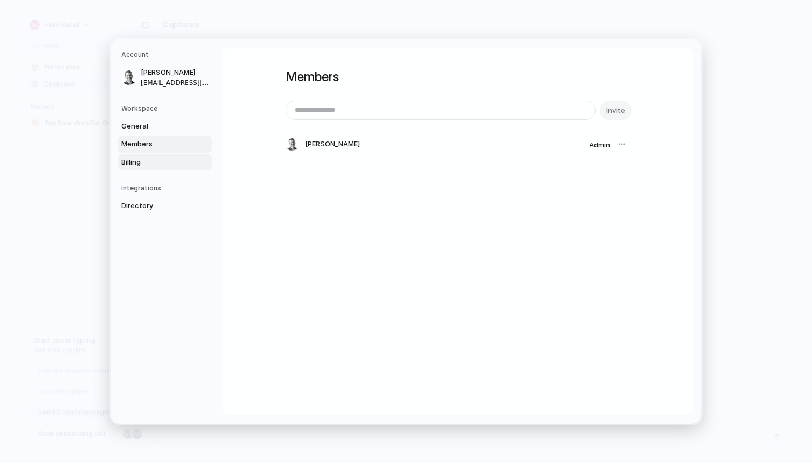
click at [146, 164] on span "Billing" at bounding box center [155, 162] width 69 height 11
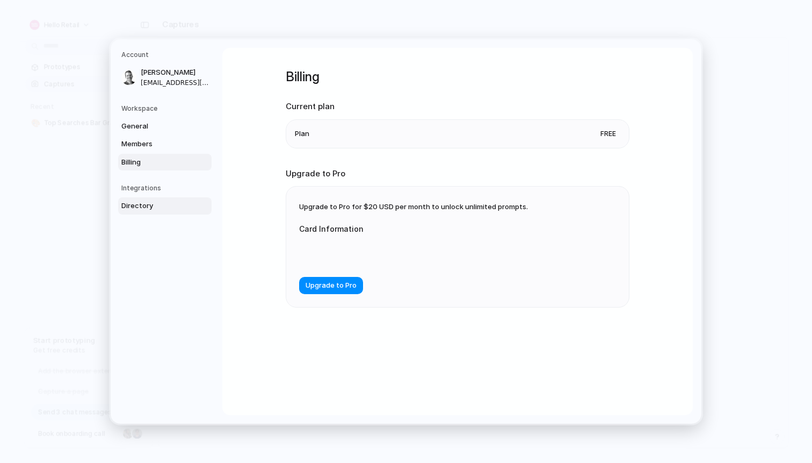
click at [122, 205] on span "Directory" at bounding box center [155, 205] width 69 height 11
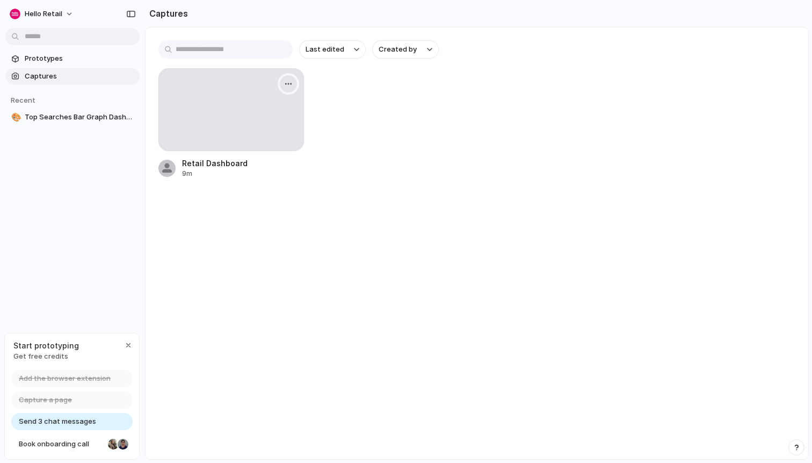
click at [287, 89] on button "button" at bounding box center [288, 83] width 17 height 17
click at [292, 84] on div "Create prototype Rename Copy link Open original page Delete" at bounding box center [406, 231] width 812 height 463
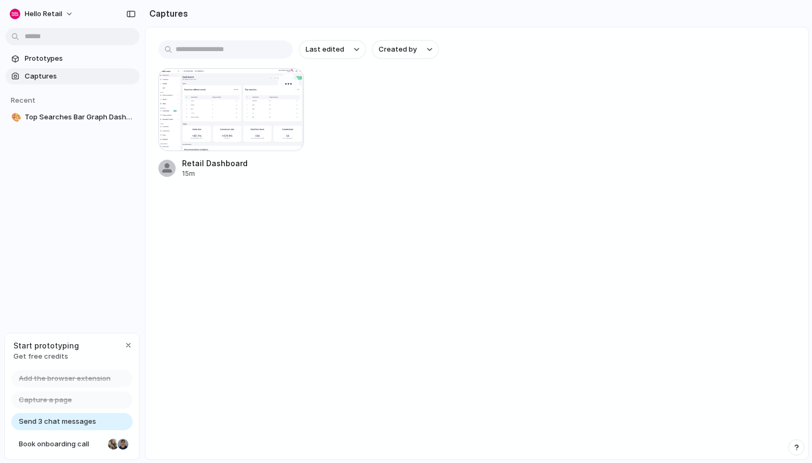
click at [203, 117] on div at bounding box center [231, 109] width 146 height 83
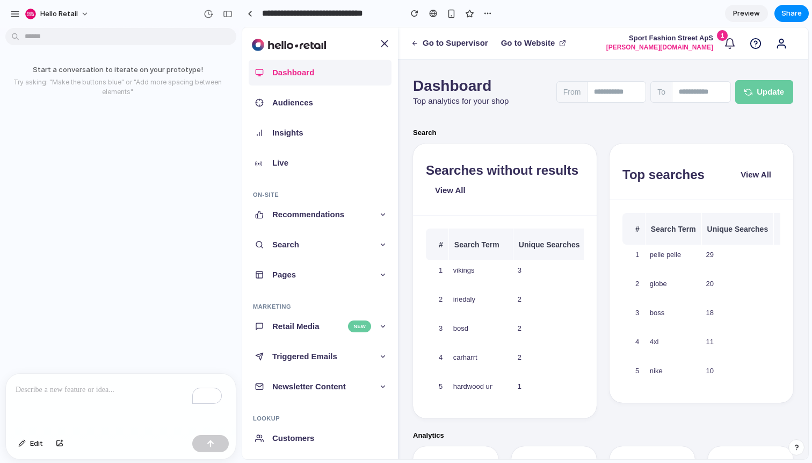
click at [261, 17] on input "**********" at bounding box center [329, 13] width 138 height 19
click at [251, 12] on div at bounding box center [250, 14] width 5 height 6
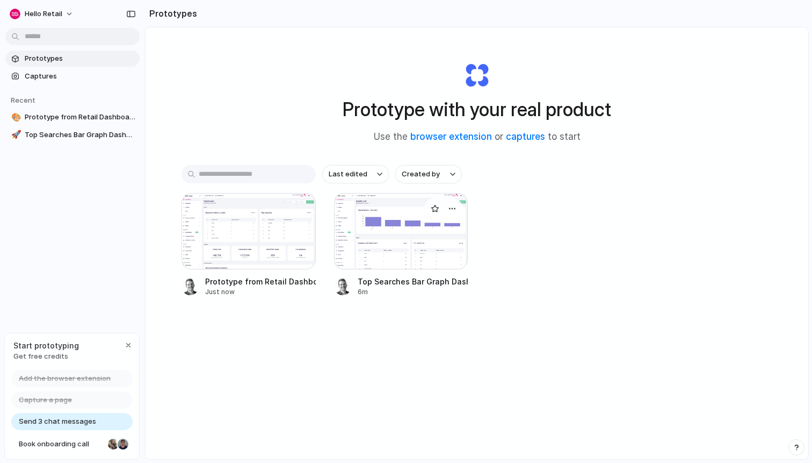
click at [381, 244] on div at bounding box center [401, 231] width 134 height 76
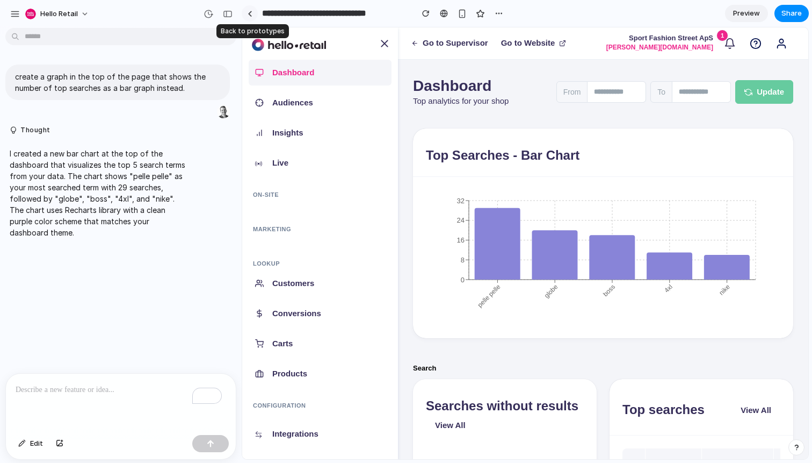
click at [248, 15] on div at bounding box center [250, 14] width 5 height 6
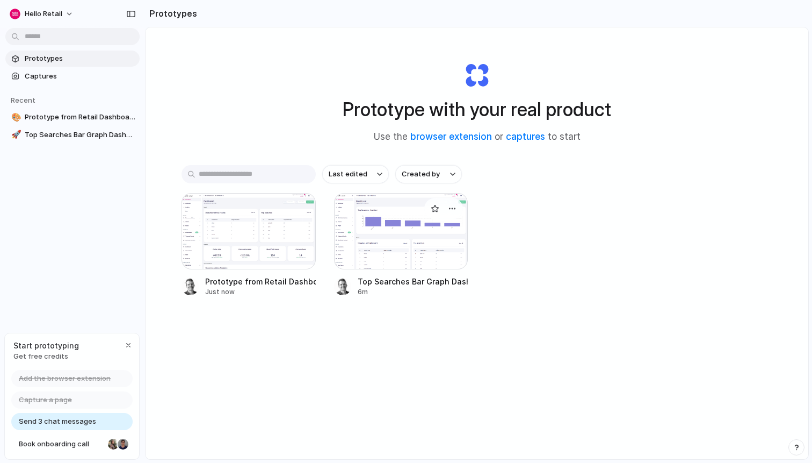
click at [408, 251] on div at bounding box center [401, 231] width 134 height 76
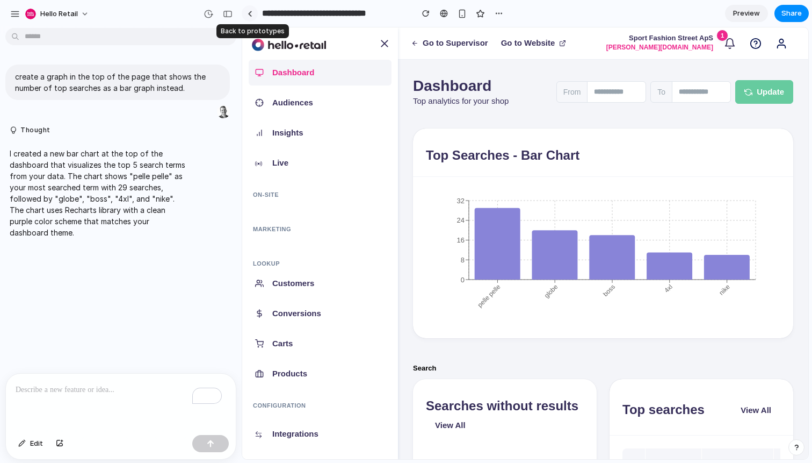
click at [252, 19] on link at bounding box center [250, 13] width 16 height 16
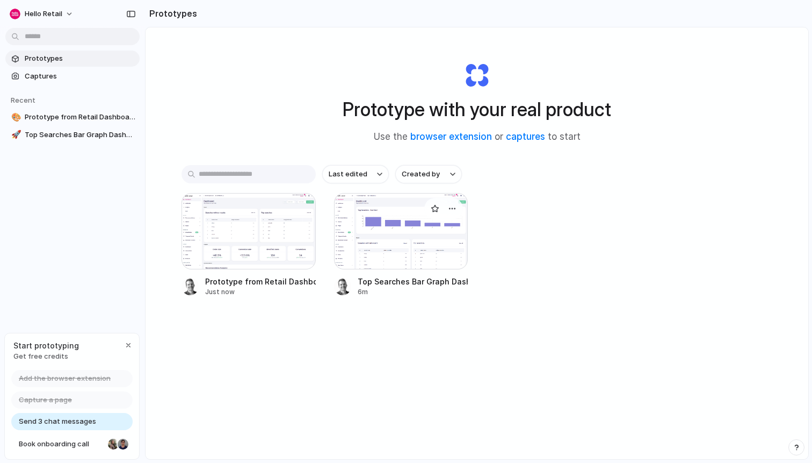
click at [364, 218] on div at bounding box center [401, 231] width 134 height 76
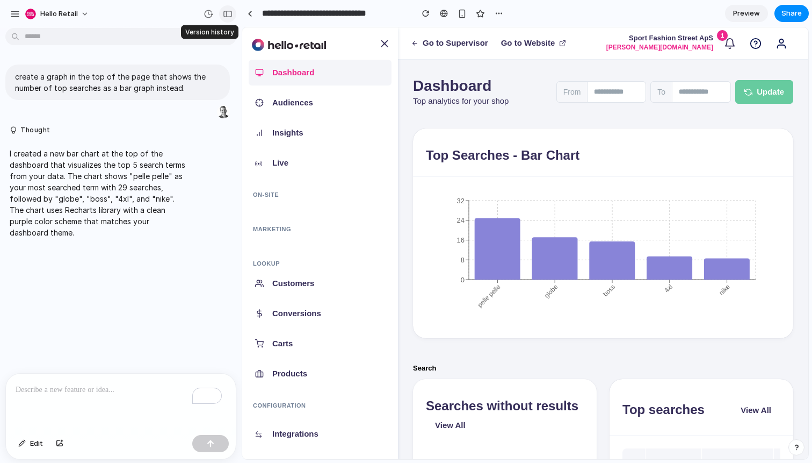
click at [227, 12] on div "button" at bounding box center [228, 14] width 10 height 8
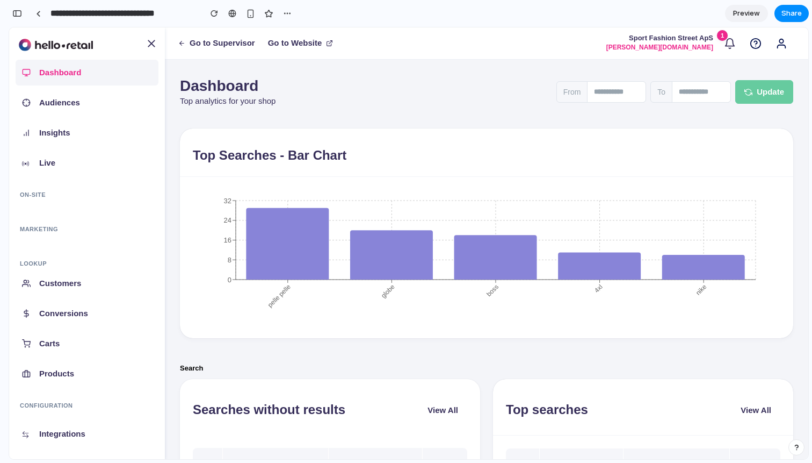
click at [16, 10] on div "button" at bounding box center [17, 14] width 10 height 8
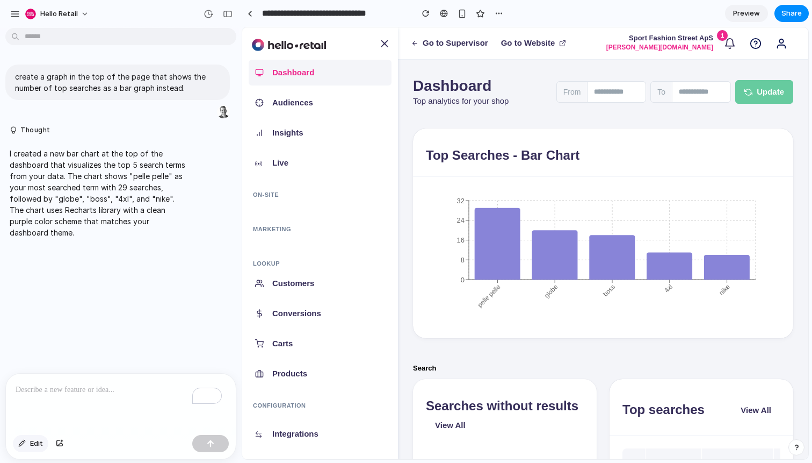
click at [19, 444] on div "button" at bounding box center [22, 443] width 8 height 6
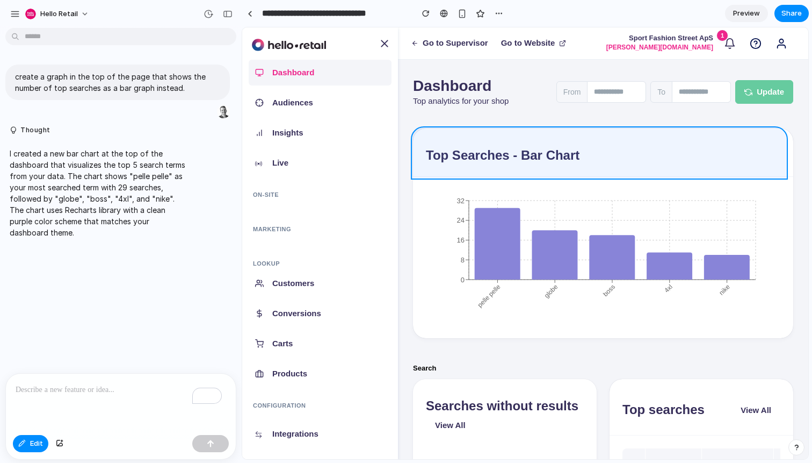
click at [625, 151] on div at bounding box center [526, 243] width 566 height 431
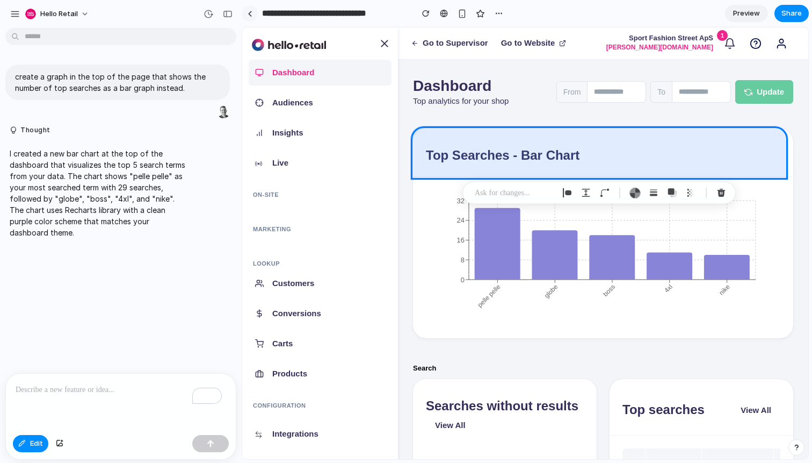
click at [256, 16] on link at bounding box center [250, 13] width 16 height 16
